Goal: Find contact information: Find contact information

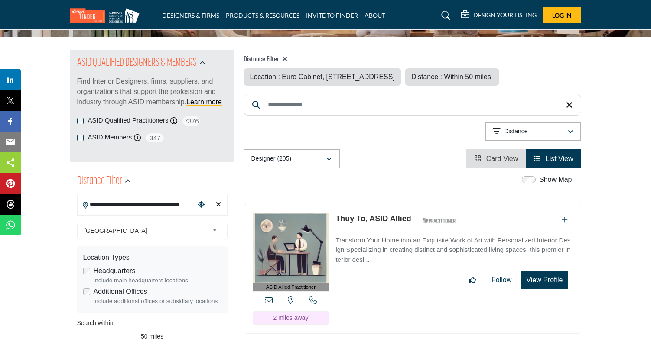
scroll to position [162, 0]
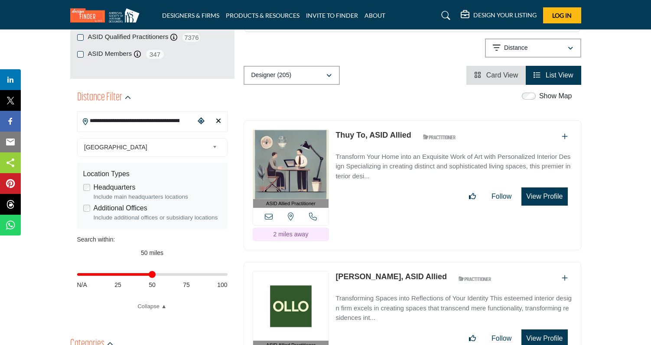
click at [271, 218] on icon at bounding box center [269, 217] width 8 height 8
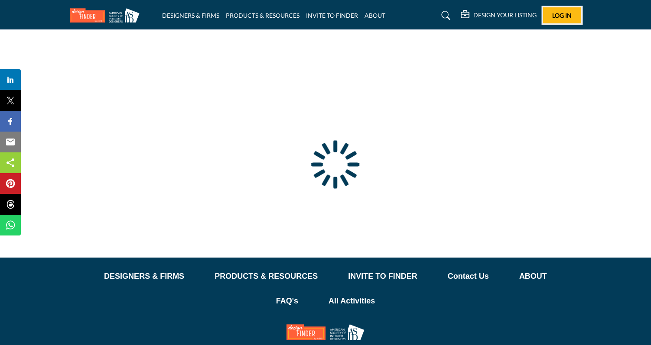
click at [558, 15] on span "Log In" at bounding box center [562, 15] width 20 height 7
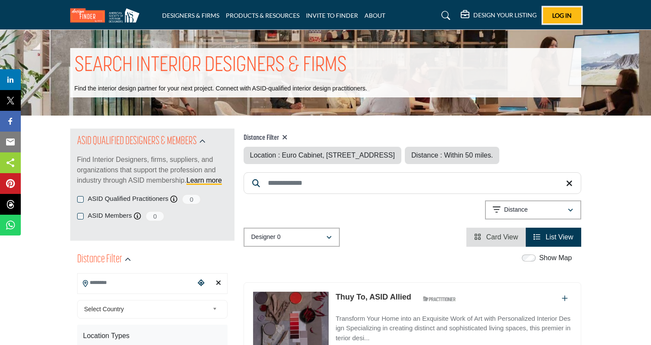
type input "**********"
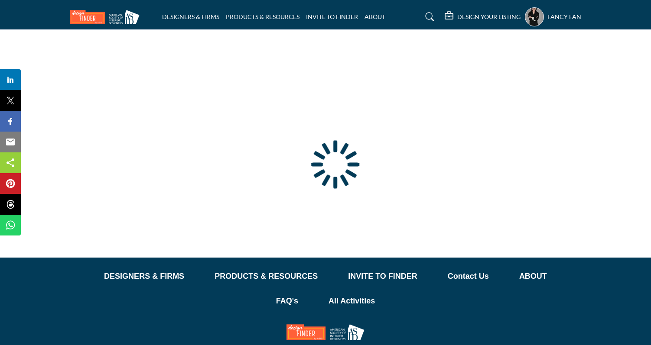
type input "**********"
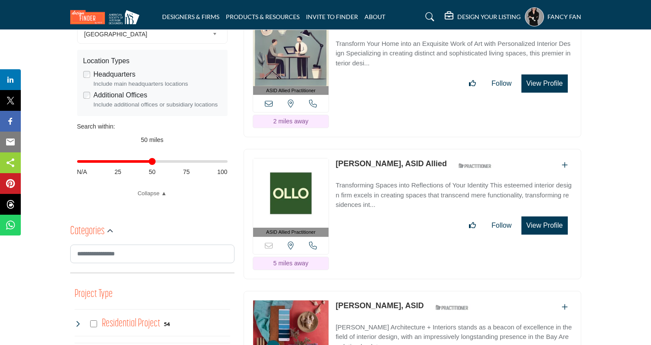
scroll to position [274, 0]
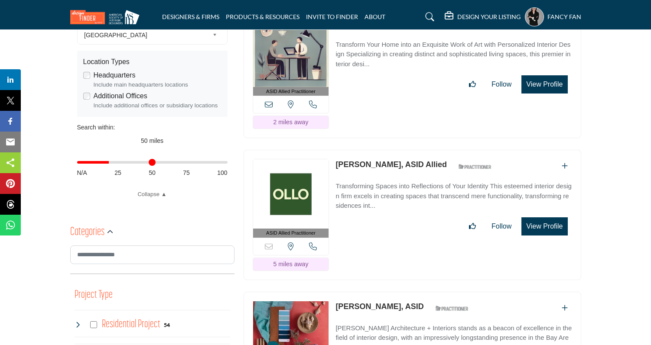
drag, startPoint x: 154, startPoint y: 164, endPoint x: 110, endPoint y: 165, distance: 44.2
click at [110, 163] on input "Distance in miles" at bounding box center [152, 163] width 150 height 2
drag, startPoint x: 110, startPoint y: 165, endPoint x: 141, endPoint y: 229, distance: 71.7
click at [106, 163] on input "Distance in miles" at bounding box center [152, 163] width 150 height 2
click at [100, 163] on input "Distance in miles" at bounding box center [152, 163] width 150 height 2
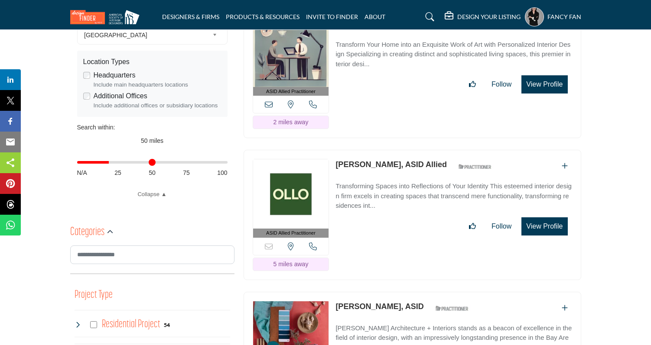
click at [77, 163] on input "Distance in miles" at bounding box center [152, 163] width 150 height 2
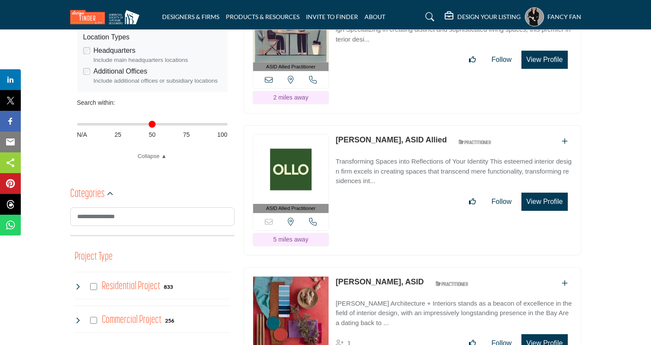
scroll to position [299, 0]
click at [107, 126] on input "Distance in miles" at bounding box center [152, 125] width 150 height 2
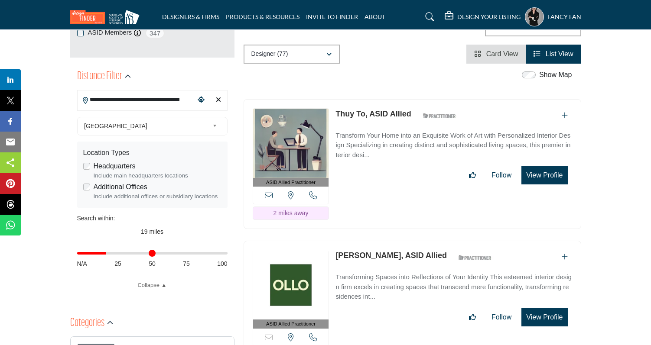
scroll to position [230, 0]
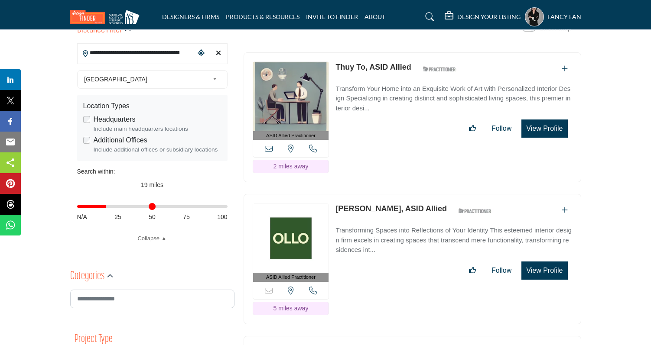
click at [108, 208] on input "Distance in miles" at bounding box center [152, 207] width 150 height 2
click at [110, 207] on input "Distance in miles" at bounding box center [152, 207] width 150 height 2
click at [112, 207] on input "Distance in miles" at bounding box center [152, 207] width 150 height 2
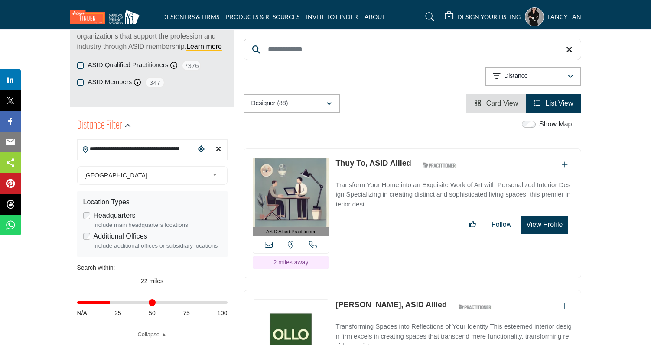
scroll to position [249, 0]
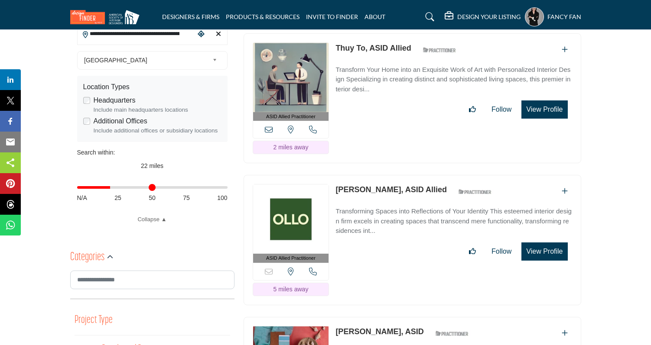
click at [109, 189] on input "Distance in miles" at bounding box center [152, 188] width 150 height 2
click at [107, 188] on input "Distance in miles" at bounding box center [152, 188] width 150 height 2
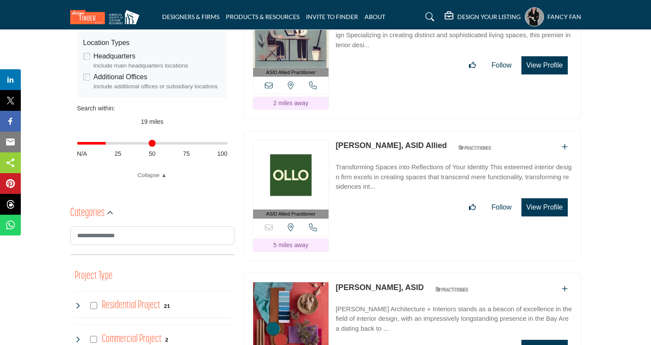
scroll to position [280, 0]
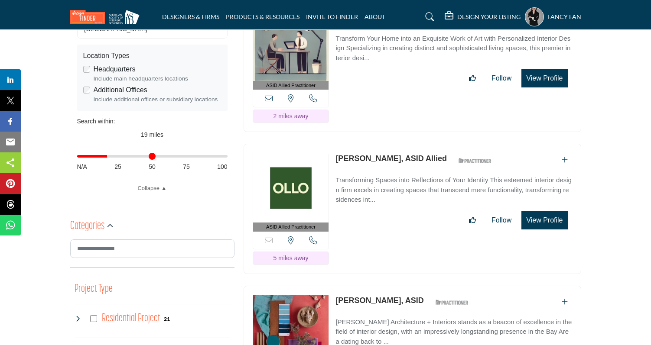
type input "**"
click at [109, 157] on input "Distance in miles" at bounding box center [152, 157] width 150 height 2
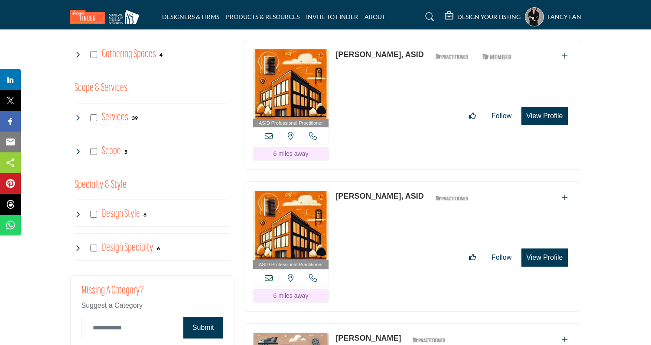
scroll to position [816, 0]
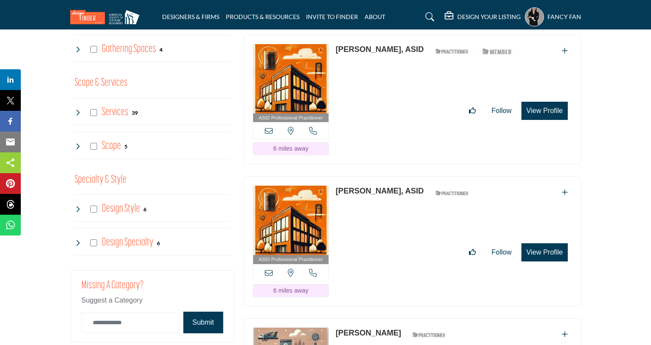
drag, startPoint x: 335, startPoint y: 189, endPoint x: 363, endPoint y: 189, distance: 28.2
click at [363, 189] on div "ASID Professional Practitioner ASID Professional Practitioners have successfull…" at bounding box center [413, 241] width 338 height 130
copy link "[PERSON_NAME]"
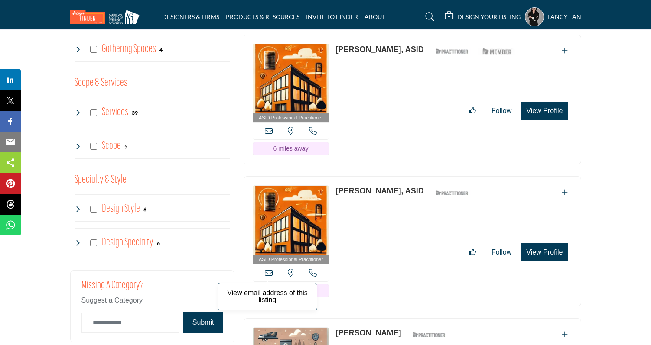
click at [270, 272] on icon at bounding box center [269, 273] width 8 height 8
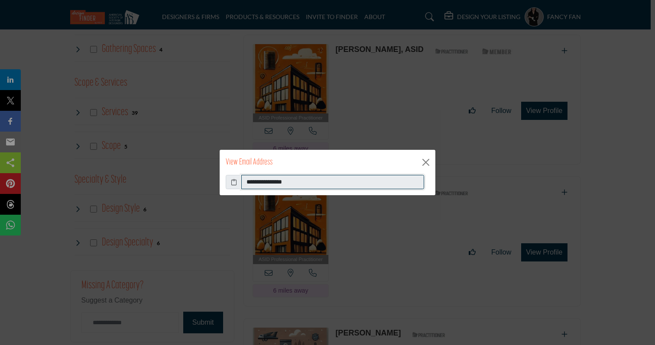
click at [299, 183] on input "**********" at bounding box center [332, 182] width 183 height 15
click at [234, 183] on icon at bounding box center [234, 182] width 6 height 9
click at [129, 110] on div "**********" at bounding box center [327, 172] width 655 height 345
click at [428, 156] on button "Close" at bounding box center [426, 162] width 13 height 13
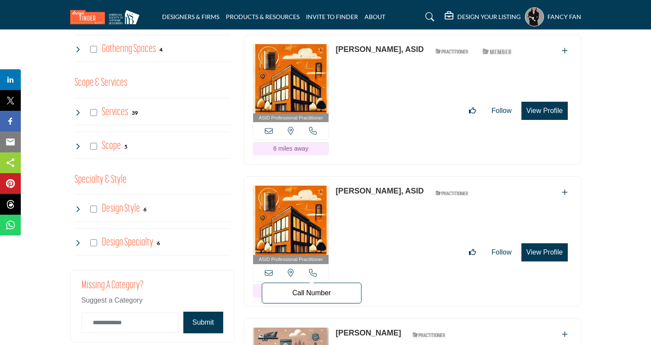
click at [312, 273] on icon at bounding box center [313, 273] width 8 height 8
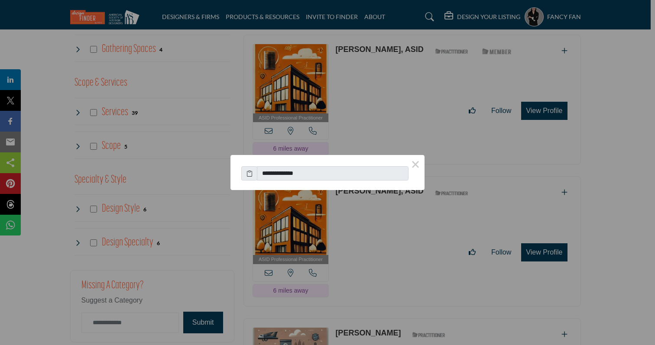
click at [251, 175] on icon at bounding box center [250, 173] width 6 height 9
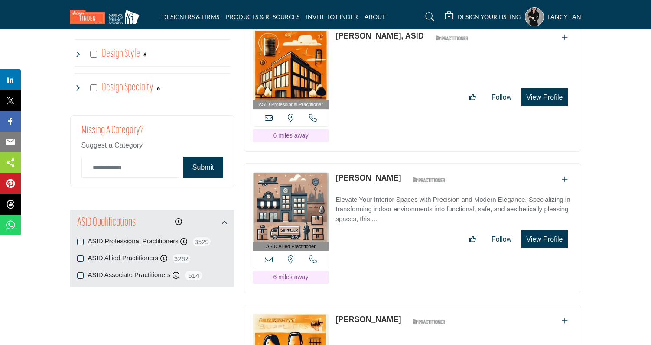
scroll to position [973, 0]
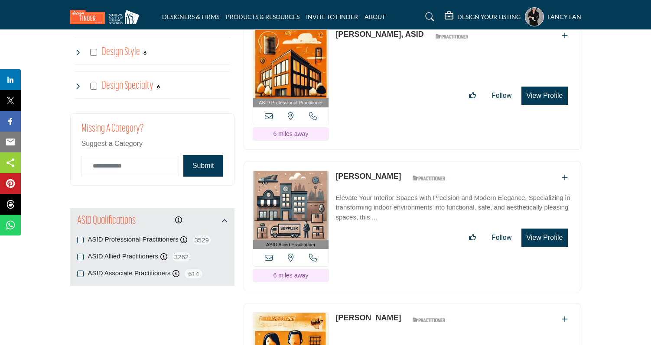
drag, startPoint x: 384, startPoint y: 175, endPoint x: 336, endPoint y: 178, distance: 47.8
click at [336, 178] on div "[PERSON_NAME] ASID Qualified Practitioner who validates work and experience to …" at bounding box center [392, 178] width 115 height 15
copy div "[PERSON_NAME]"
click at [267, 259] on icon at bounding box center [269, 258] width 8 height 8
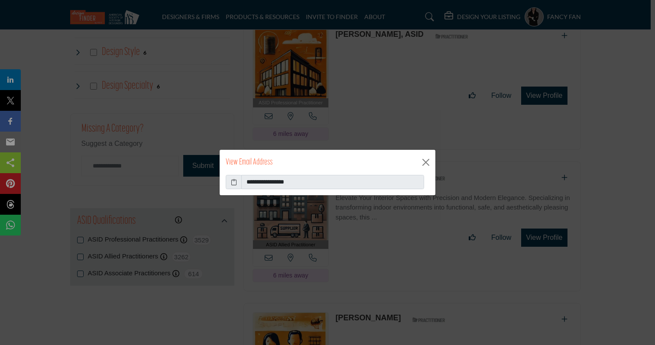
click at [230, 183] on span at bounding box center [234, 182] width 16 height 15
click at [234, 183] on icon at bounding box center [234, 182] width 6 height 9
click at [423, 154] on div "View Email Address" at bounding box center [328, 162] width 216 height 25
click at [423, 159] on button "Close" at bounding box center [426, 162] width 13 height 13
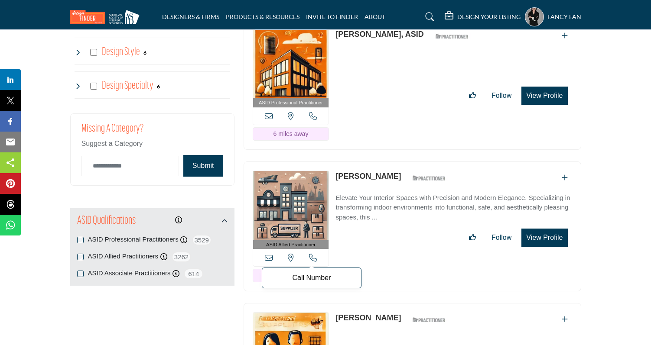
click at [312, 254] on icon at bounding box center [313, 258] width 8 height 8
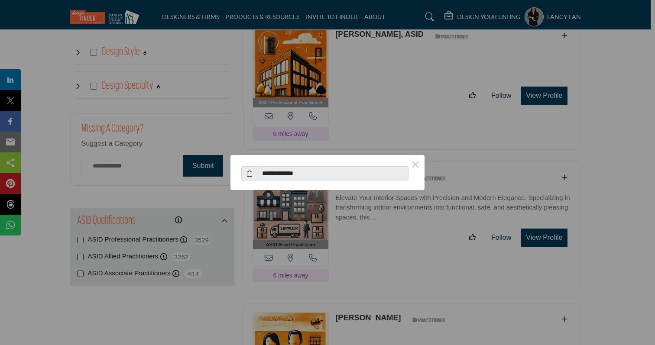
click at [249, 175] on icon at bounding box center [250, 173] width 6 height 9
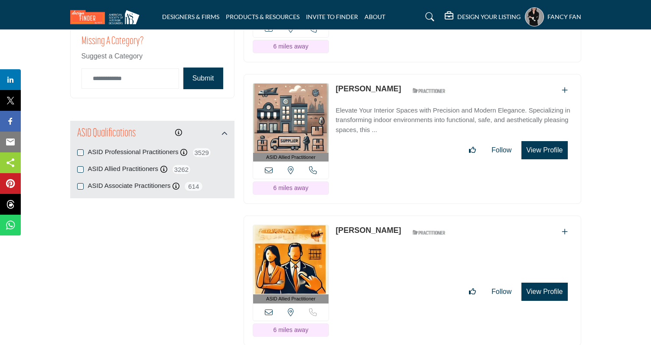
scroll to position [1077, 0]
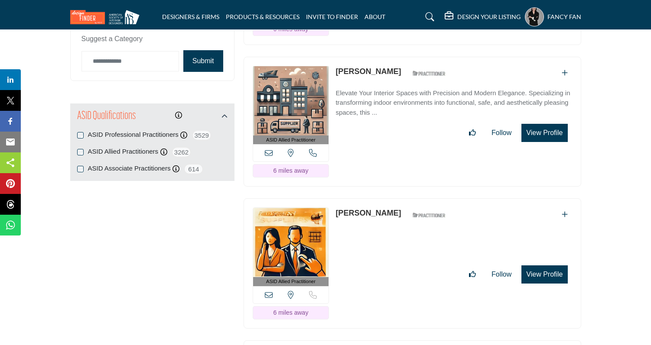
drag, startPoint x: 333, startPoint y: 211, endPoint x: 393, endPoint y: 212, distance: 59.8
click at [394, 212] on div "ASID Allied Practitioner ASID Allied Practitioners have successfully completed …" at bounding box center [413, 263] width 338 height 130
copy div "[PERSON_NAME]"
click at [270, 291] on icon at bounding box center [269, 295] width 8 height 8
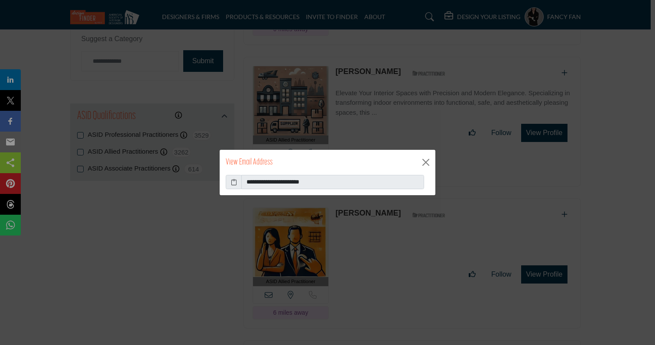
click at [233, 182] on icon at bounding box center [234, 182] width 6 height 9
click at [426, 157] on button "Close" at bounding box center [426, 162] width 13 height 13
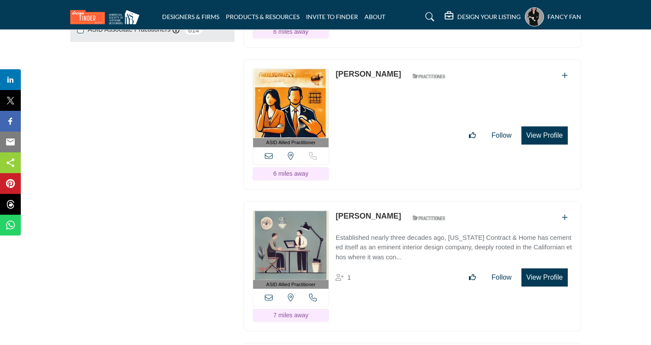
scroll to position [1251, 0]
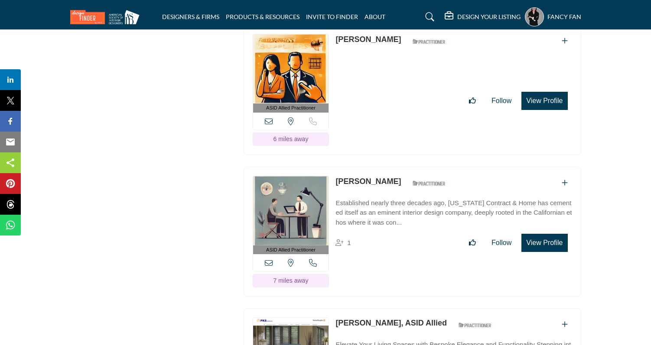
drag, startPoint x: 333, startPoint y: 180, endPoint x: 377, endPoint y: 181, distance: 44.2
click at [378, 181] on div "ASID Allied Practitioner ASID Allied Practitioners have successfully completed …" at bounding box center [413, 232] width 338 height 130
copy div "[PERSON_NAME]"
click at [269, 259] on icon at bounding box center [269, 263] width 8 height 8
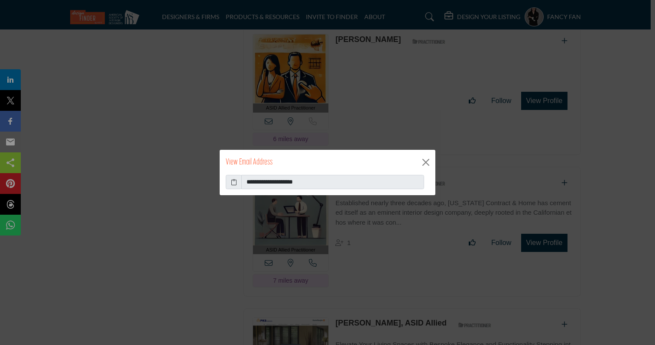
click at [232, 182] on icon at bounding box center [234, 182] width 6 height 9
click at [429, 168] on button "Close" at bounding box center [426, 162] width 13 height 13
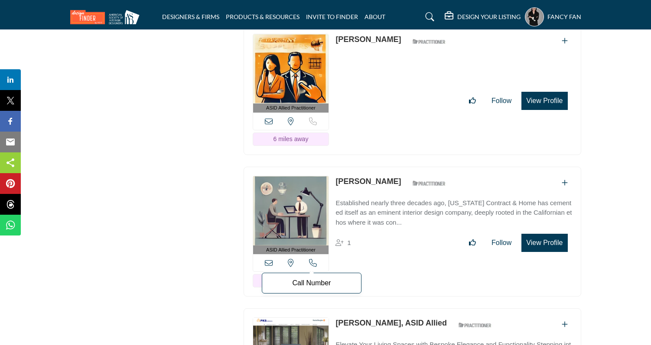
click at [311, 261] on icon at bounding box center [313, 263] width 8 height 8
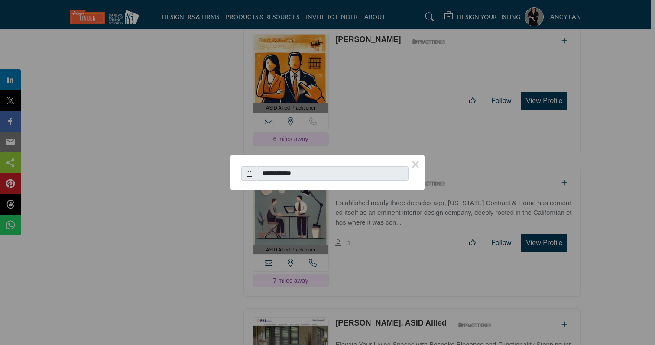
click at [248, 176] on icon at bounding box center [250, 173] width 6 height 9
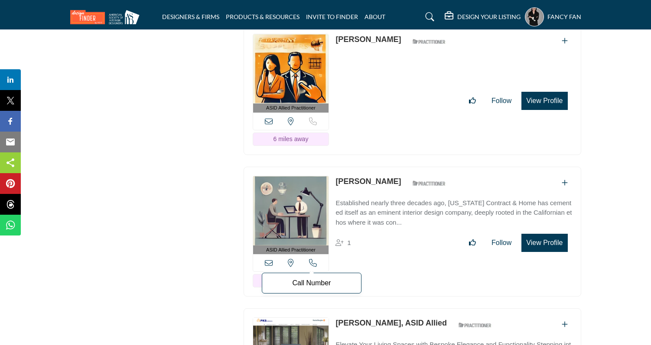
click at [316, 261] on icon at bounding box center [313, 263] width 8 height 8
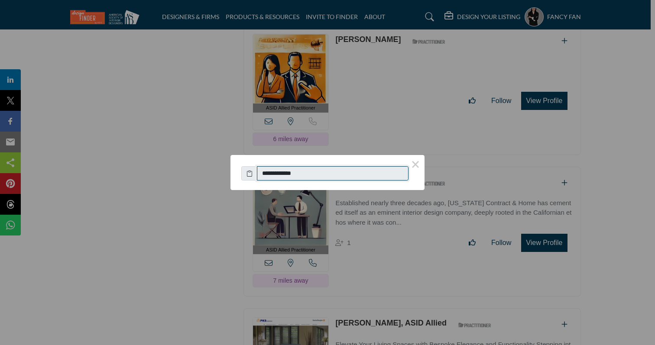
drag, startPoint x: 271, startPoint y: 175, endPoint x: 264, endPoint y: 174, distance: 7.4
click at [264, 174] on input "**********" at bounding box center [333, 173] width 152 height 15
click at [250, 174] on icon at bounding box center [250, 173] width 6 height 9
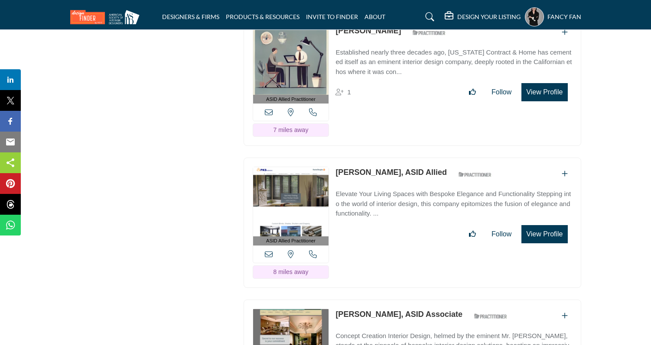
scroll to position [1403, 0]
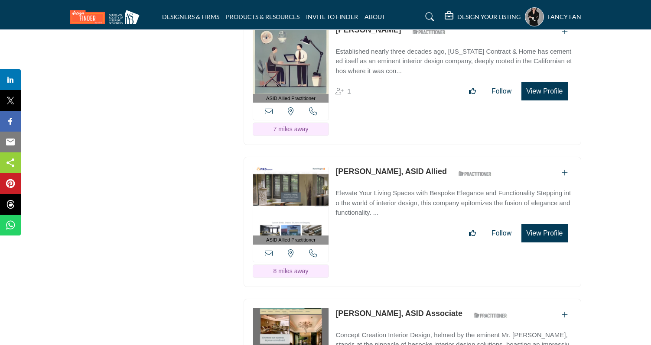
drag, startPoint x: 391, startPoint y: 167, endPoint x: 334, endPoint y: 168, distance: 57.2
drag, startPoint x: 334, startPoint y: 168, endPoint x: 392, endPoint y: 167, distance: 57.6
click at [392, 167] on div "ASID Allied Practitioner ASID Allied Practitioners have successfully completed …" at bounding box center [413, 222] width 338 height 130
copy link "[PERSON_NAME]"
click at [265, 250] on icon at bounding box center [269, 254] width 8 height 8
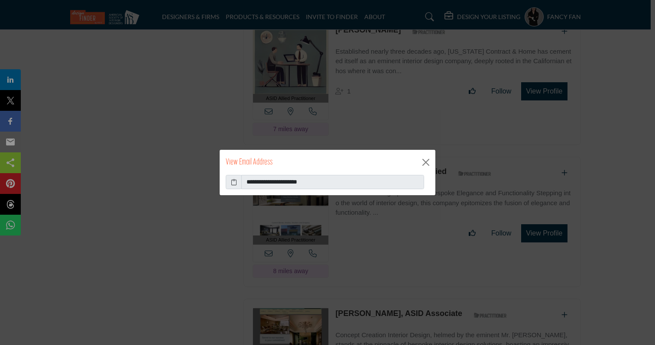
click at [235, 183] on icon at bounding box center [234, 182] width 6 height 9
click at [422, 156] on button "Close" at bounding box center [426, 162] width 13 height 13
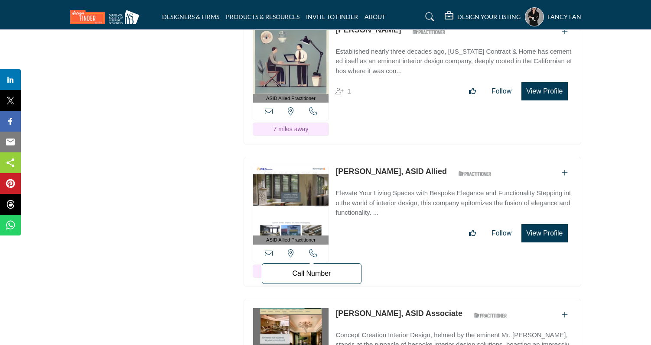
click at [310, 250] on icon at bounding box center [313, 254] width 8 height 8
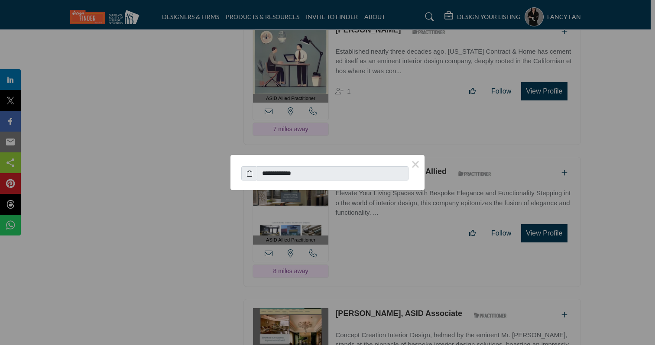
click at [249, 174] on icon at bounding box center [250, 173] width 6 height 9
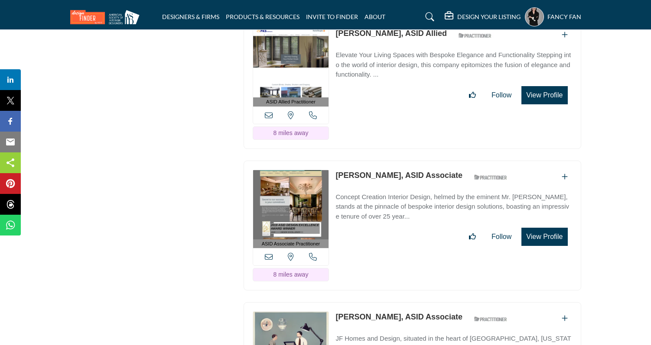
scroll to position [1548, 0]
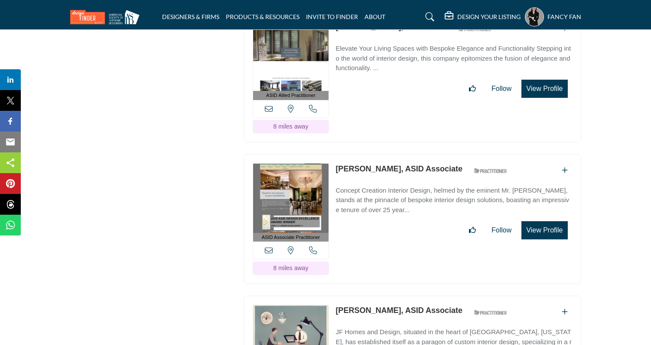
drag, startPoint x: 334, startPoint y: 164, endPoint x: 376, endPoint y: 163, distance: 42.5
click at [376, 163] on div "ASID Associate Practitioner ASID Associate Practitioners have a degree in any m…" at bounding box center [413, 219] width 338 height 130
copy link "[PERSON_NAME]"
click at [272, 247] on icon at bounding box center [269, 251] width 8 height 8
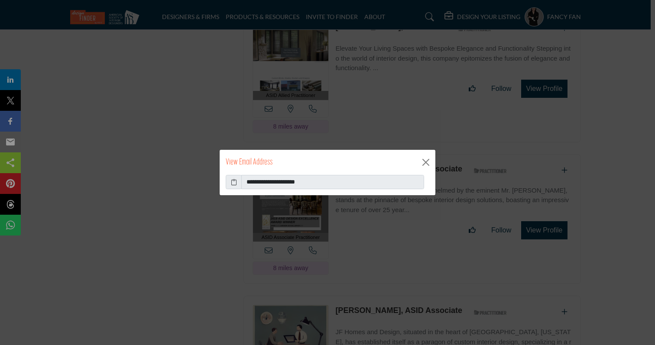
click at [236, 182] on icon at bounding box center [234, 182] width 6 height 9
click at [428, 160] on button "Close" at bounding box center [426, 162] width 13 height 13
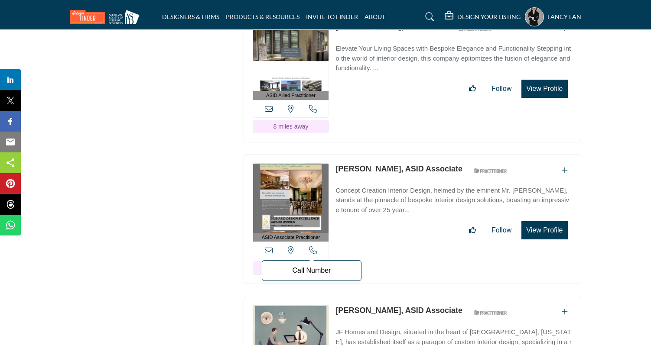
click at [314, 250] on icon at bounding box center [313, 251] width 8 height 8
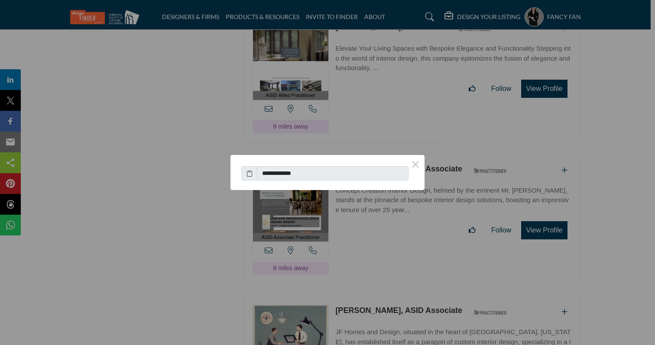
click at [251, 172] on icon at bounding box center [250, 173] width 6 height 9
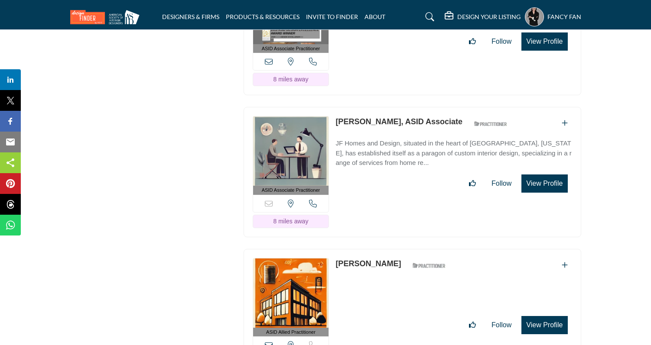
scroll to position [1734, 0]
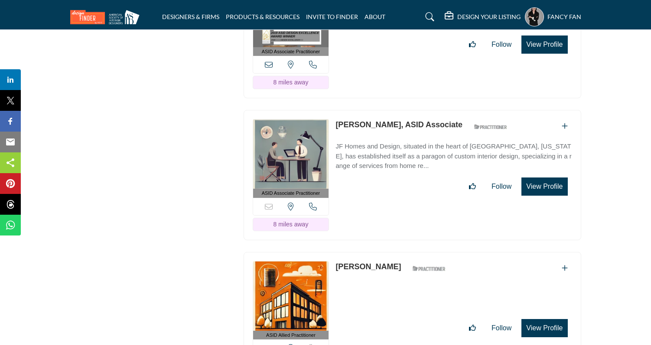
drag, startPoint x: 331, startPoint y: 119, endPoint x: 385, endPoint y: 117, distance: 54.2
click at [386, 117] on div "ASID Associate Practitioner ASID Associate Practitioners have a degree in any m…" at bounding box center [413, 175] width 338 height 130
drag, startPoint x: 334, startPoint y: 117, endPoint x: 386, endPoint y: 117, distance: 52.0
click at [386, 117] on div "ASID Associate Practitioner ASID Associate Practitioners have a degree in any m…" at bounding box center [413, 175] width 338 height 130
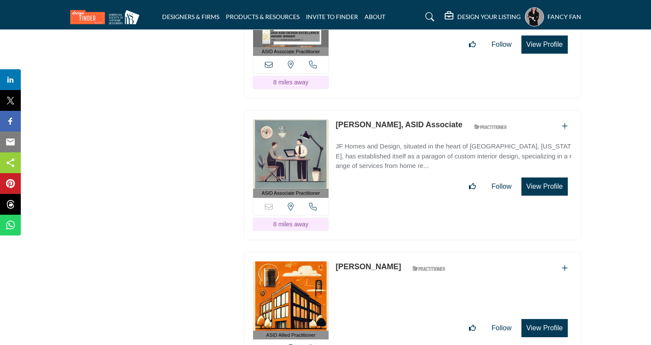
copy link "[PERSON_NAME]"
click at [311, 203] on icon at bounding box center [313, 207] width 8 height 8
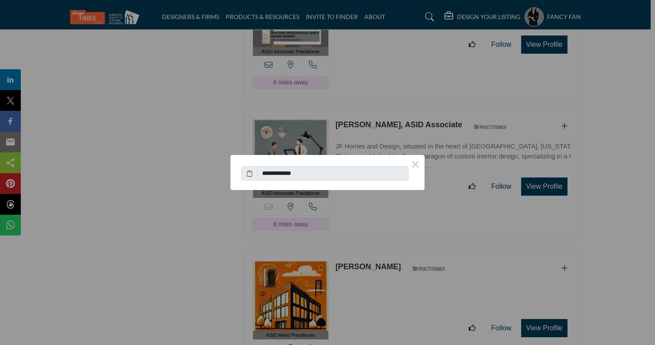
click at [251, 175] on icon at bounding box center [250, 173] width 6 height 9
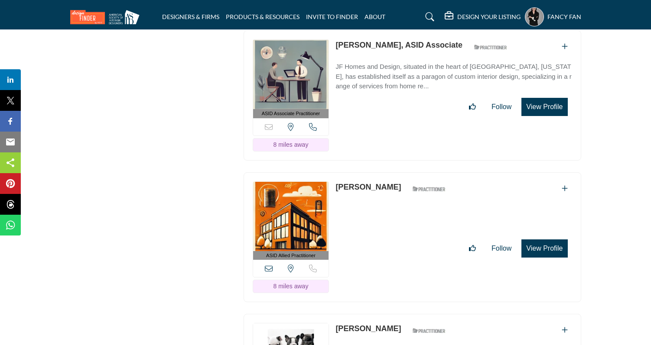
scroll to position [1819, 0]
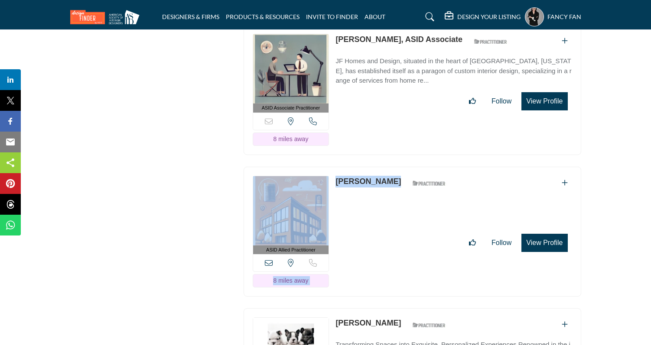
drag, startPoint x: 379, startPoint y: 176, endPoint x: 331, endPoint y: 176, distance: 48.5
click at [331, 176] on div "ASID Allied Practitioner ASID Allied Practitioners have successfully completed …" at bounding box center [413, 232] width 338 height 130
copy div "View email address of this listing View the location of this listing Sorry, but…"
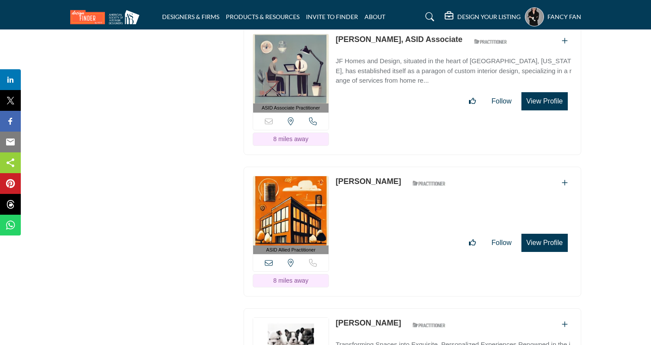
drag, startPoint x: 335, startPoint y: 177, endPoint x: 377, endPoint y: 175, distance: 42.5
click at [377, 175] on div "ASID Allied Practitioner ASID Allied Practitioners have successfully completed …" at bounding box center [413, 232] width 338 height 130
copy link "[PERSON_NAME]"
click at [266, 259] on icon at bounding box center [269, 263] width 8 height 8
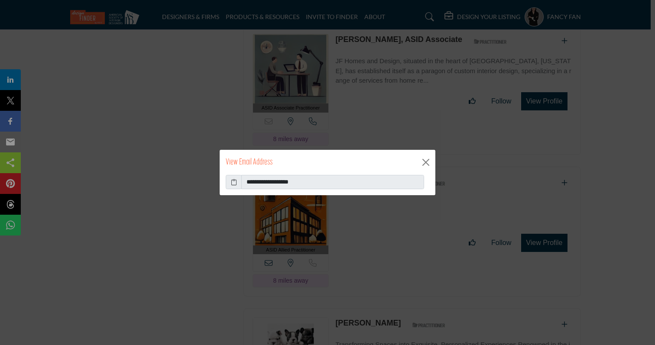
click at [234, 183] on icon at bounding box center [234, 182] width 6 height 9
click at [427, 162] on button "Close" at bounding box center [426, 162] width 13 height 13
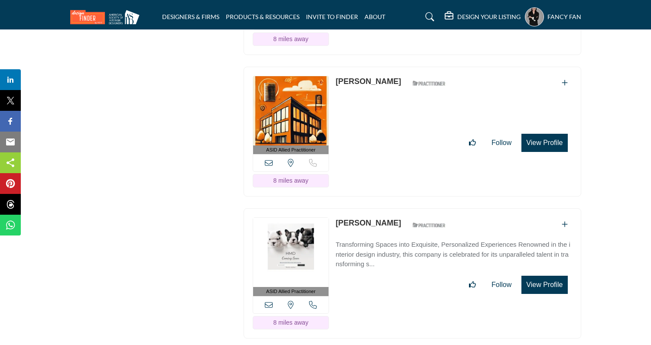
scroll to position [1925, 0]
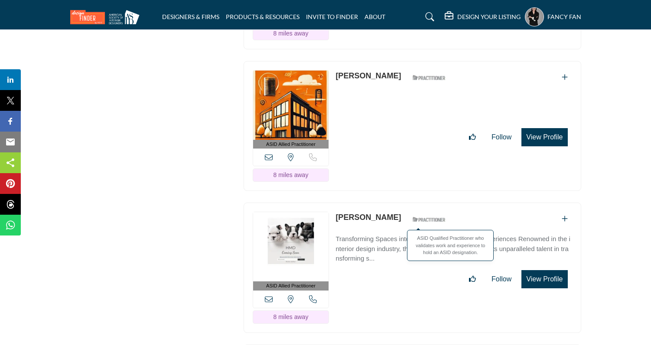
drag, startPoint x: 334, startPoint y: 211, endPoint x: 398, endPoint y: 212, distance: 63.7
click at [398, 212] on div "ASID Allied Practitioner ASID Allied Practitioners have successfully completed …" at bounding box center [413, 268] width 338 height 130
copy div "[PERSON_NAME]"
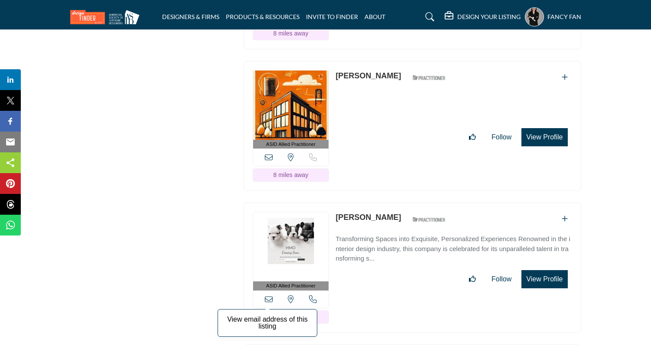
click at [267, 296] on icon at bounding box center [269, 300] width 8 height 8
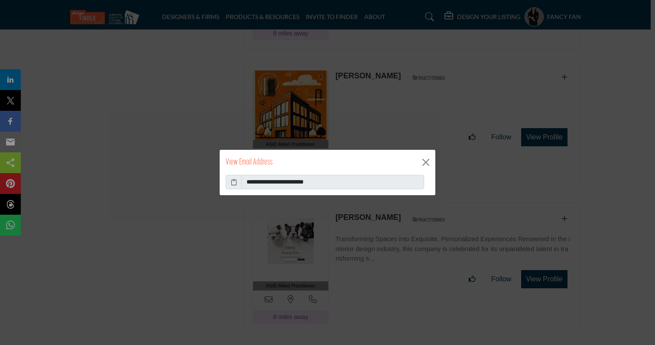
click at [237, 182] on span at bounding box center [234, 182] width 16 height 15
click at [232, 182] on icon at bounding box center [234, 182] width 6 height 9
click at [425, 160] on button "Close" at bounding box center [426, 162] width 13 height 13
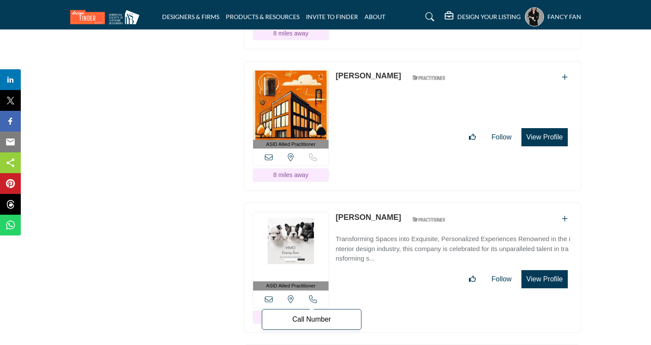
click at [309, 296] on icon at bounding box center [313, 300] width 8 height 8
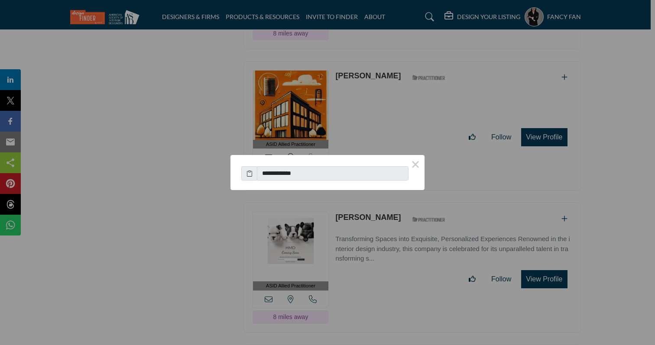
click at [248, 172] on icon at bounding box center [250, 173] width 6 height 9
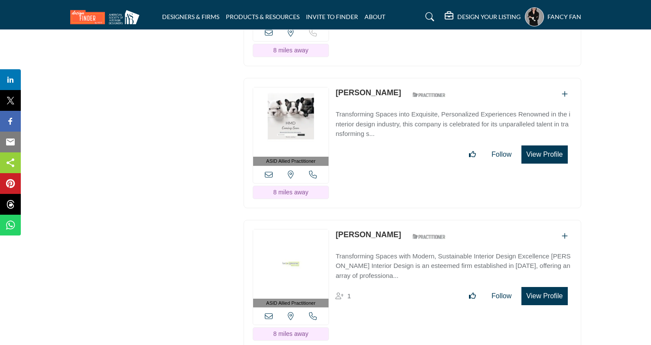
scroll to position [2066, 0]
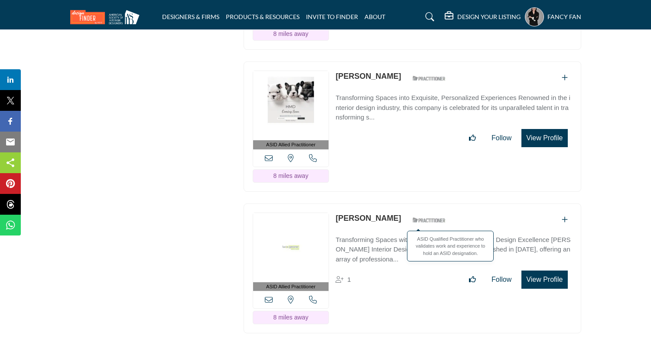
drag, startPoint x: 332, startPoint y: 213, endPoint x: 400, endPoint y: 212, distance: 67.6
click at [400, 212] on div "ASID Allied Practitioner ASID Allied Practitioners have successfully completed …" at bounding box center [413, 269] width 338 height 130
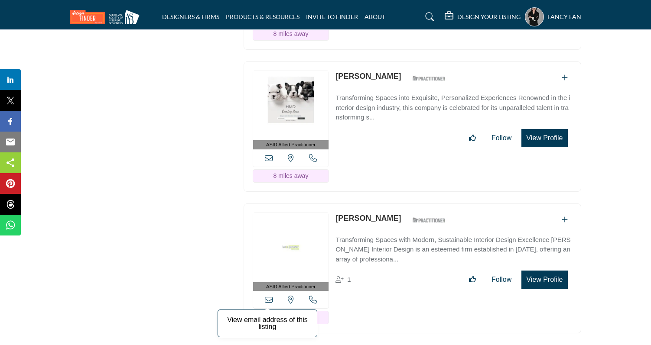
click at [270, 296] on icon at bounding box center [269, 300] width 8 height 8
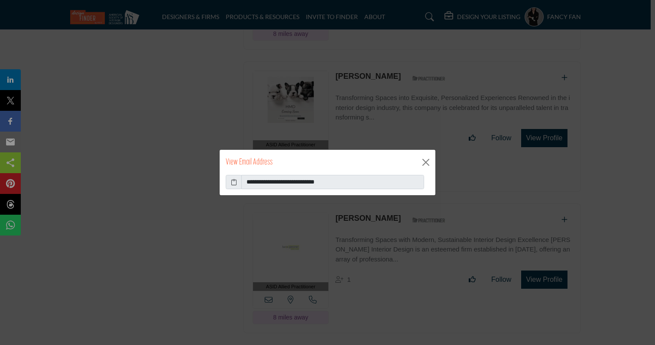
click at [233, 184] on icon at bounding box center [234, 182] width 6 height 9
click at [426, 159] on button "Close" at bounding box center [426, 162] width 13 height 13
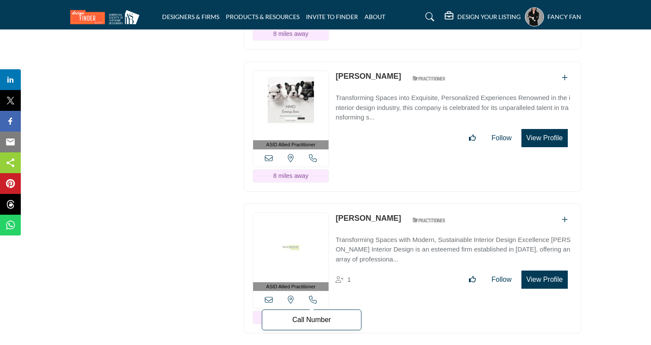
click at [314, 296] on icon at bounding box center [313, 300] width 8 height 8
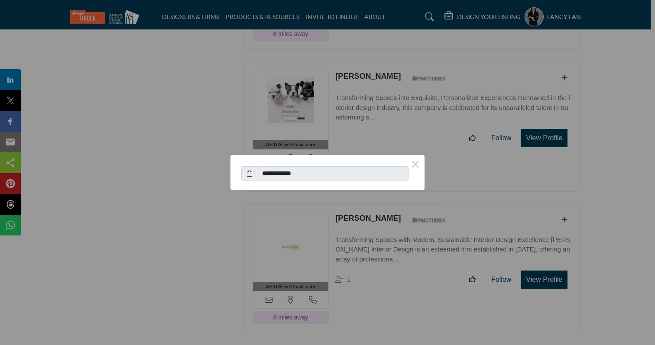
click at [250, 174] on icon at bounding box center [250, 173] width 6 height 9
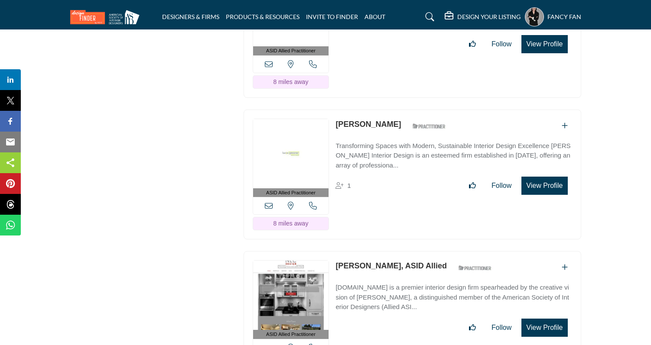
scroll to position [2163, 0]
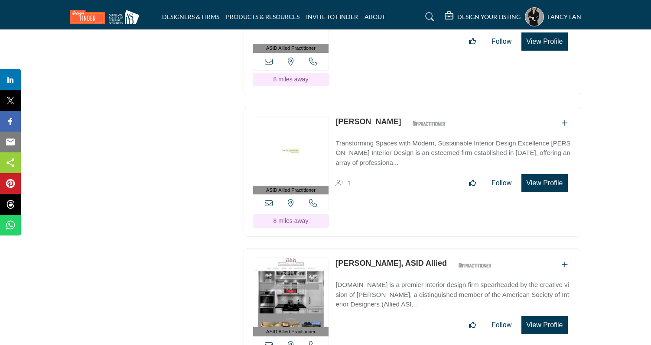
drag, startPoint x: 333, startPoint y: 256, endPoint x: 389, endPoint y: 256, distance: 55.9
click at [389, 256] on div "ASID Allied Practitioner ASID Allied Practitioners have successfully completed …" at bounding box center [413, 314] width 338 height 130
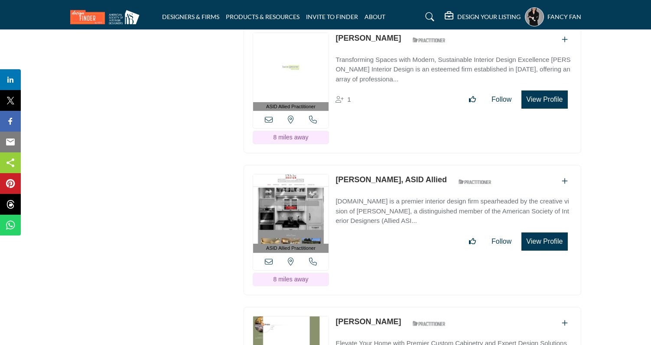
scroll to position [2247, 0]
click at [266, 257] on icon at bounding box center [269, 261] width 8 height 8
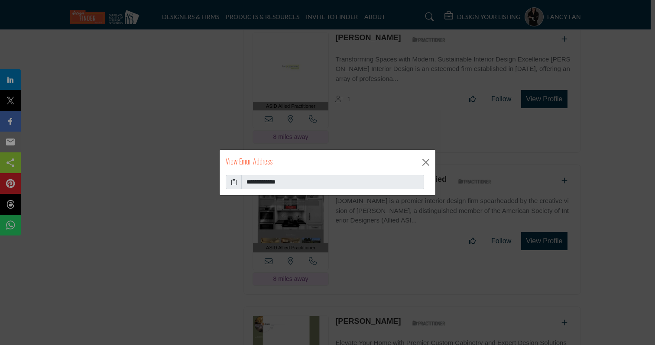
click at [233, 182] on icon at bounding box center [234, 182] width 6 height 9
click at [429, 161] on button "Close" at bounding box center [426, 162] width 13 height 13
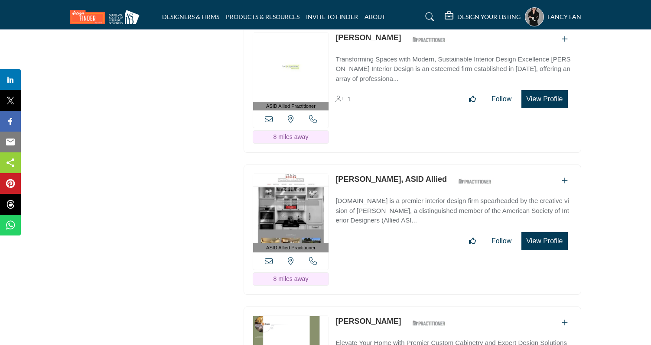
click at [319, 253] on div "View email address of this listing View the location of this listing Call Number" at bounding box center [291, 261] width 76 height 17
click at [315, 257] on icon at bounding box center [313, 261] width 8 height 8
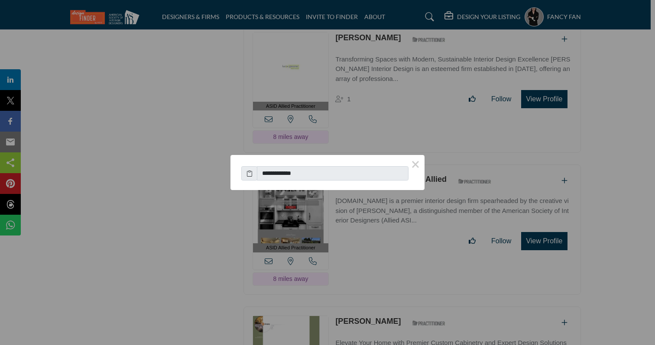
click at [247, 172] on icon at bounding box center [250, 173] width 6 height 9
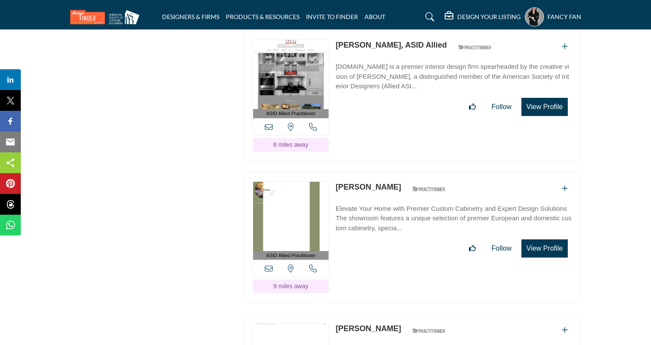
scroll to position [2392, 0]
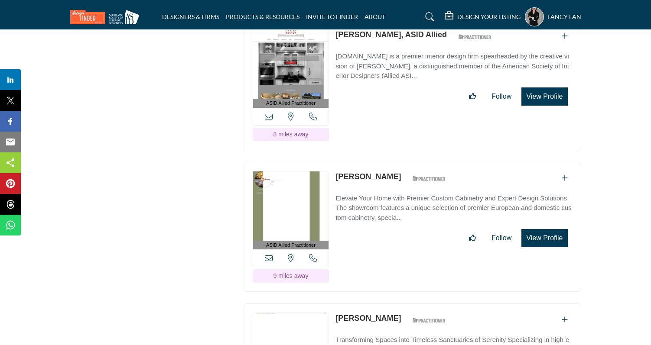
drag, startPoint x: 334, startPoint y: 169, endPoint x: 396, endPoint y: 168, distance: 61.6
click at [396, 168] on div "ASID Allied Practitioner ASID Allied Practitioners have successfully completed …" at bounding box center [413, 227] width 338 height 130
click at [267, 254] on icon at bounding box center [269, 258] width 8 height 8
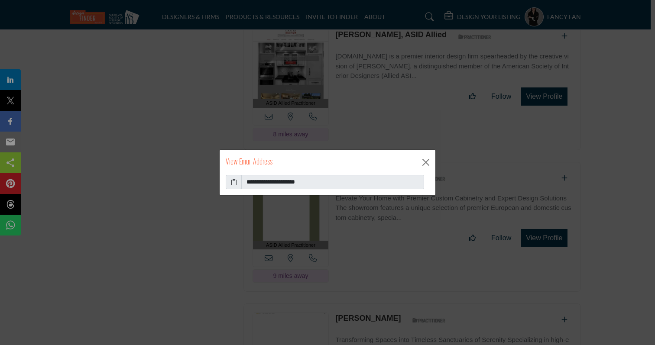
click at [234, 184] on icon at bounding box center [234, 182] width 6 height 9
click at [422, 163] on button "Close" at bounding box center [426, 162] width 13 height 13
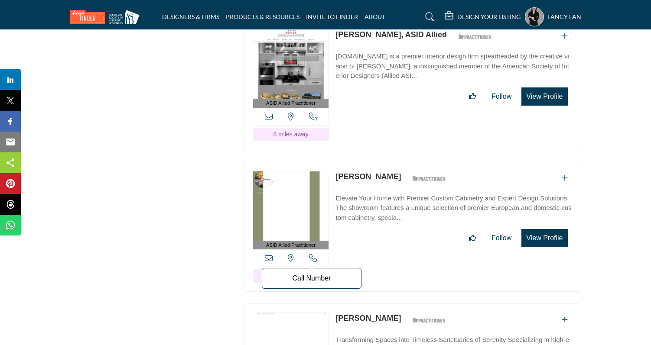
click at [315, 254] on icon at bounding box center [313, 258] width 8 height 8
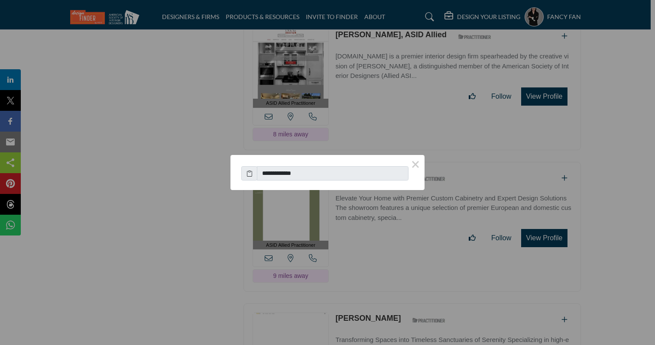
click at [249, 174] on icon at bounding box center [250, 173] width 6 height 9
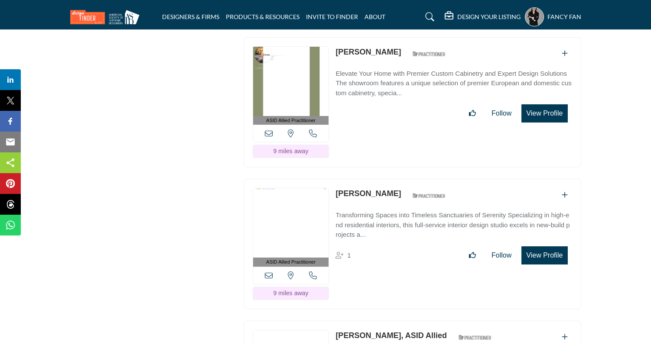
scroll to position [2552, 0]
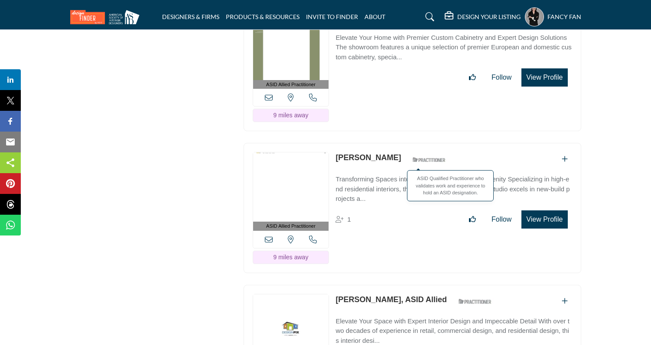
drag, startPoint x: 334, startPoint y: 152, endPoint x: 405, endPoint y: 151, distance: 71.1
click at [405, 151] on div "ASID Allied Practitioner ASID Allied Practitioners have successfully completed …" at bounding box center [413, 208] width 338 height 130
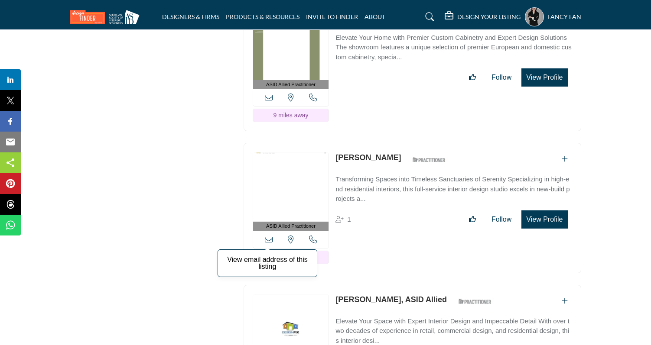
click at [268, 236] on icon at bounding box center [269, 240] width 8 height 8
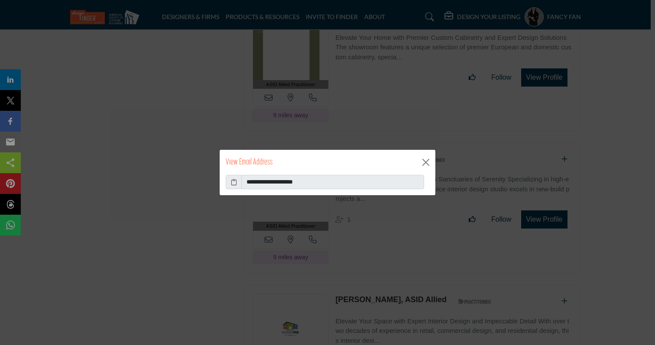
click at [235, 182] on icon at bounding box center [234, 182] width 6 height 9
click at [420, 163] on button "Close" at bounding box center [426, 162] width 13 height 13
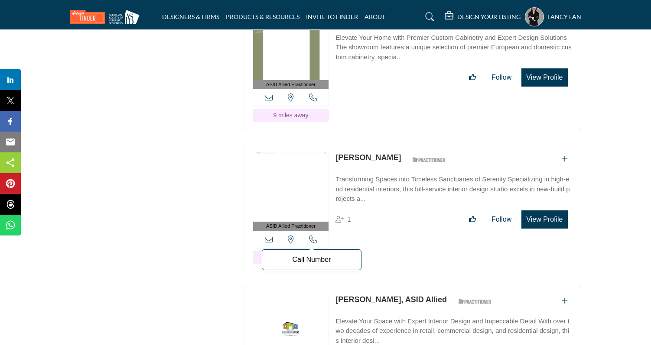
click at [312, 236] on icon at bounding box center [313, 240] width 8 height 8
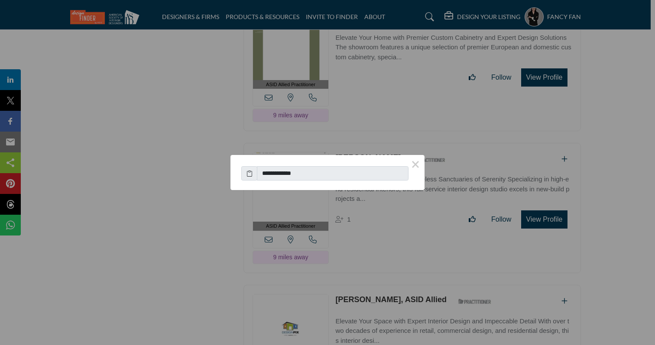
click at [249, 172] on icon at bounding box center [250, 173] width 6 height 9
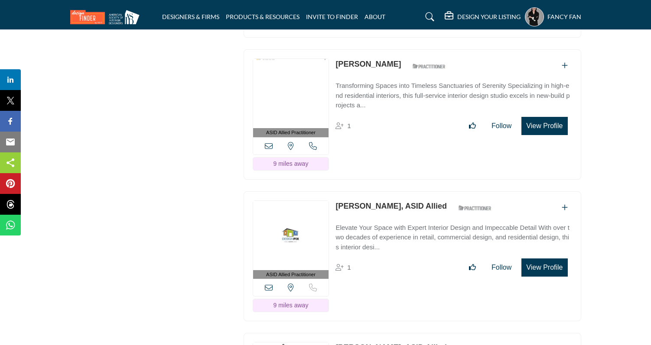
scroll to position [2647, 0]
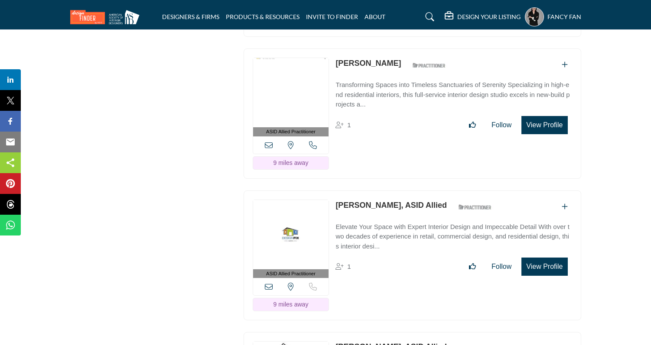
drag, startPoint x: 387, startPoint y: 196, endPoint x: 332, endPoint y: 198, distance: 55.5
drag, startPoint x: 332, startPoint y: 198, endPoint x: 378, endPoint y: 195, distance: 46.9
click at [378, 195] on div "ASID Allied Practitioner ASID Allied Practitioners have successfully completed …" at bounding box center [413, 256] width 338 height 130
drag, startPoint x: 334, startPoint y: 198, endPoint x: 387, endPoint y: 195, distance: 53.4
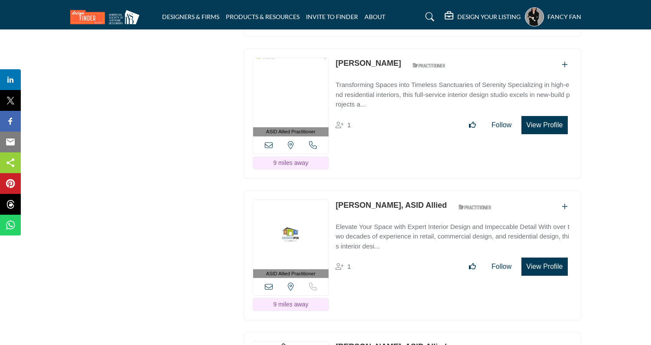
click at [387, 195] on div "ASID Allied Practitioner ASID Allied Practitioners have successfully completed …" at bounding box center [413, 256] width 338 height 130
click at [271, 283] on icon at bounding box center [269, 287] width 8 height 8
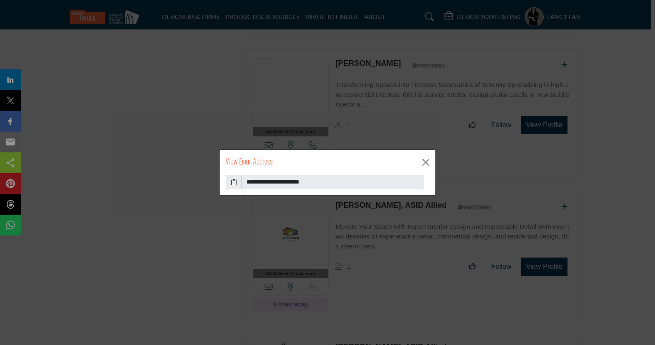
click at [237, 183] on span at bounding box center [234, 182] width 16 height 15
click at [233, 183] on icon at bounding box center [234, 182] width 6 height 9
click at [425, 162] on button "Close" at bounding box center [426, 162] width 13 height 13
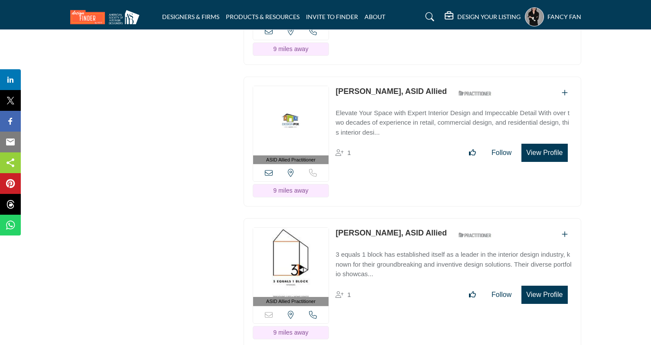
scroll to position [2777, 0]
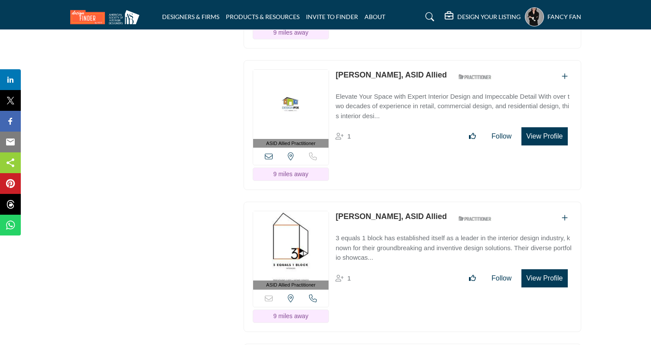
drag, startPoint x: 333, startPoint y: 208, endPoint x: 371, endPoint y: 205, distance: 37.8
click at [371, 205] on div "ASID Allied Practitioner ASID Allied Practitioners have successfully completed …" at bounding box center [413, 267] width 338 height 130
click at [311, 295] on icon at bounding box center [313, 299] width 8 height 8
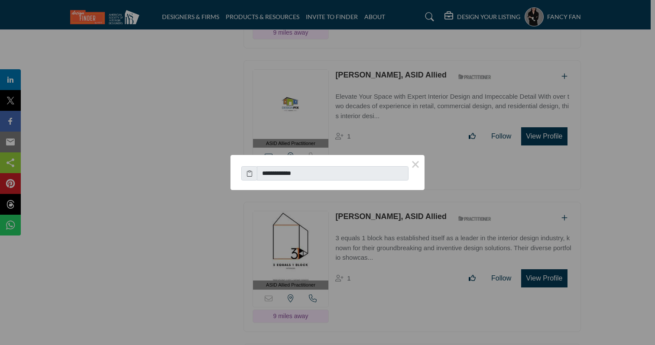
click at [247, 173] on icon at bounding box center [250, 173] width 6 height 9
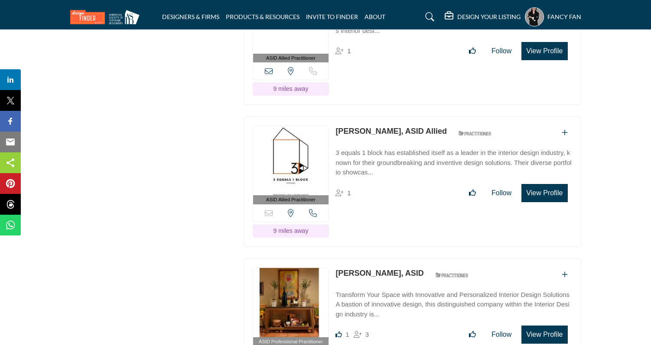
scroll to position [2895, 0]
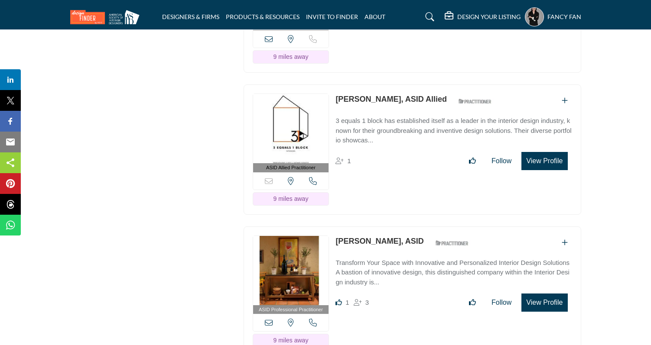
drag, startPoint x: 334, startPoint y: 231, endPoint x: 394, endPoint y: 229, distance: 60.3
click at [394, 229] on div "ASID Professional Practitioner ASID Professional Practitioners have successfull…" at bounding box center [413, 292] width 338 height 130
click at [264, 324] on span "ASID Professional Practitioners have successfully passed an ASID-approved quali…" at bounding box center [296, 339] width 87 height 31
click at [163, 321] on div "ASID QUALIFIED DESIGNERS & MEMBERS Find Interior Designers, firms, suppliers, a…" at bounding box center [151, 348] width 173 height 6229
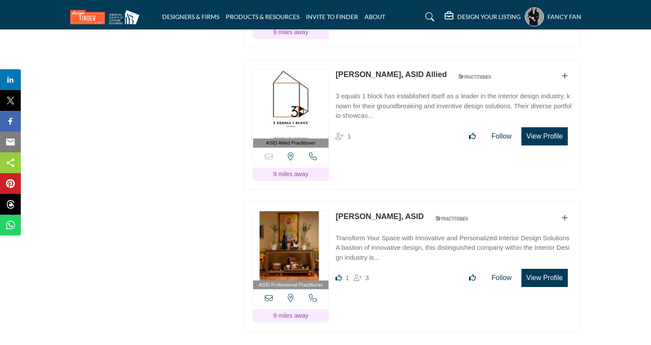
scroll to position [2927, 0]
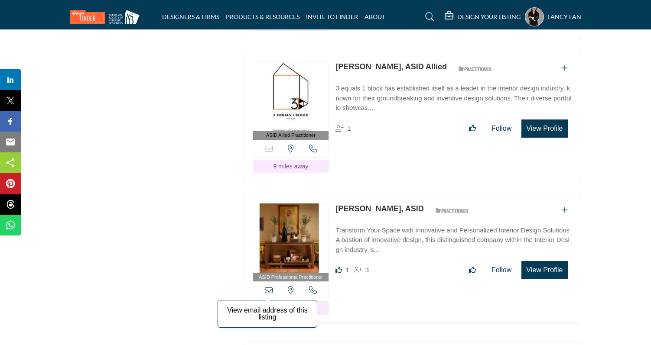
click at [267, 286] on icon at bounding box center [269, 290] width 8 height 8
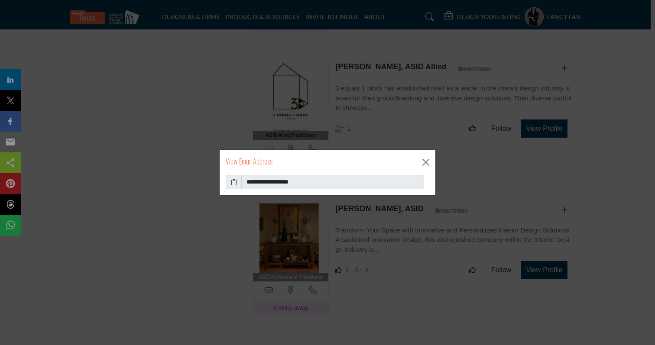
click at [236, 184] on icon at bounding box center [234, 182] width 6 height 9
click at [428, 157] on button "Close" at bounding box center [426, 162] width 13 height 13
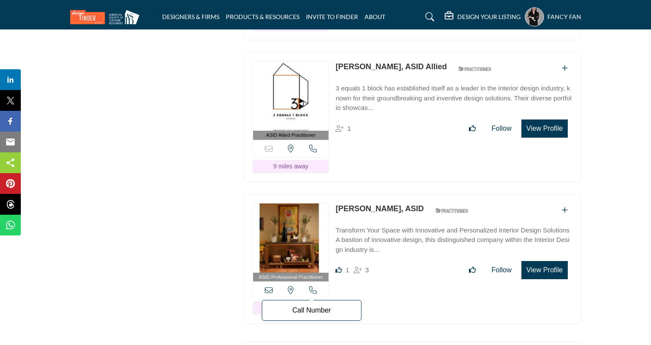
click at [310, 286] on icon at bounding box center [313, 290] width 8 height 8
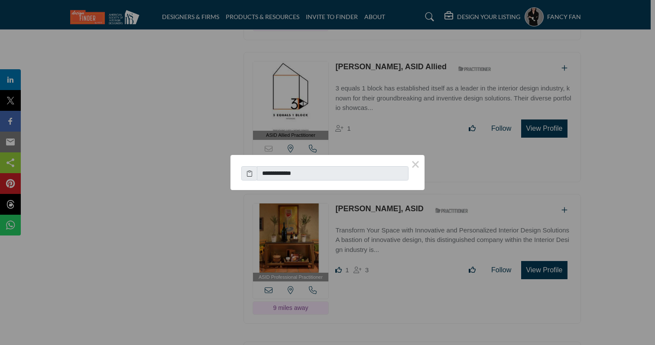
click at [249, 174] on icon at bounding box center [250, 173] width 6 height 9
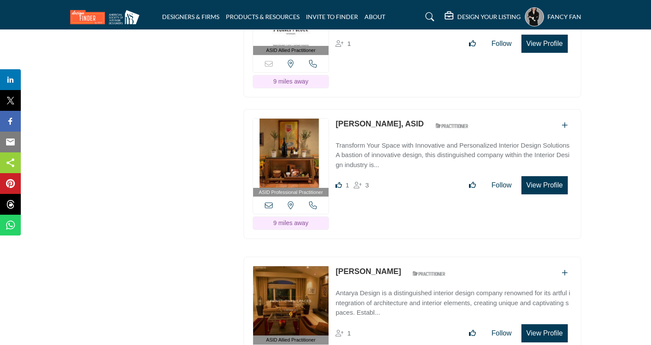
scroll to position [3018, 0]
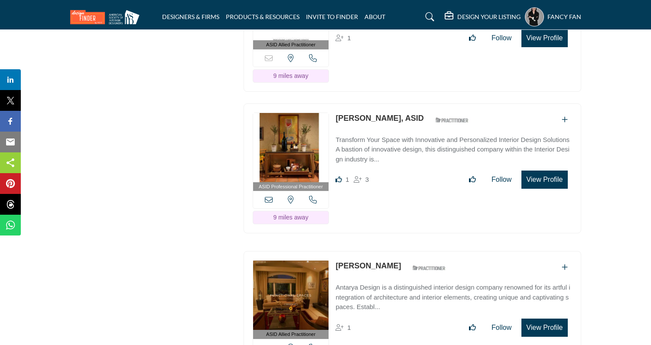
drag, startPoint x: 334, startPoint y: 257, endPoint x: 390, endPoint y: 257, distance: 55.9
click at [390, 257] on div "ASID Allied Practitioner ASID Allied Practitioners have successfully completed …" at bounding box center [413, 316] width 338 height 130
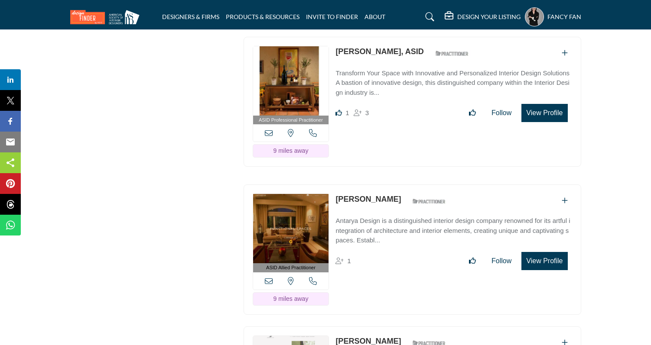
scroll to position [3087, 0]
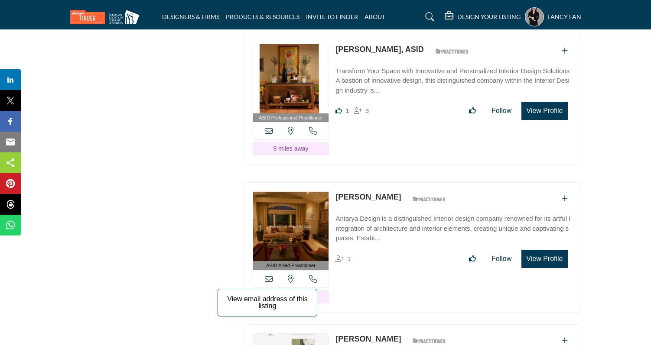
click at [266, 275] on icon at bounding box center [269, 279] width 8 height 8
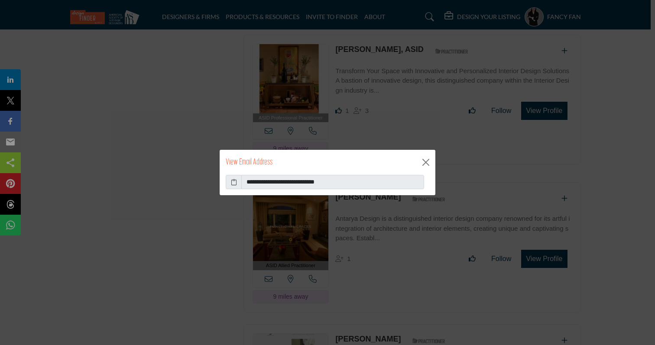
click at [235, 182] on icon at bounding box center [234, 182] width 6 height 9
click at [420, 161] on button "Close" at bounding box center [426, 162] width 13 height 13
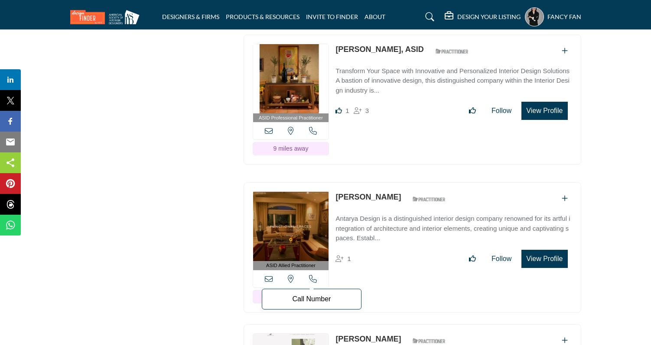
click at [315, 275] on icon at bounding box center [313, 279] width 8 height 8
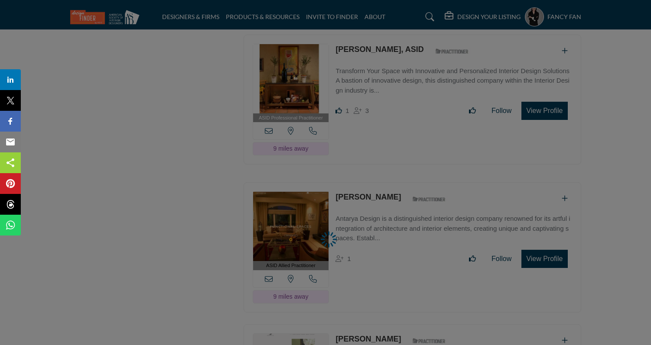
click at [296, 210] on div at bounding box center [325, 172] width 651 height 345
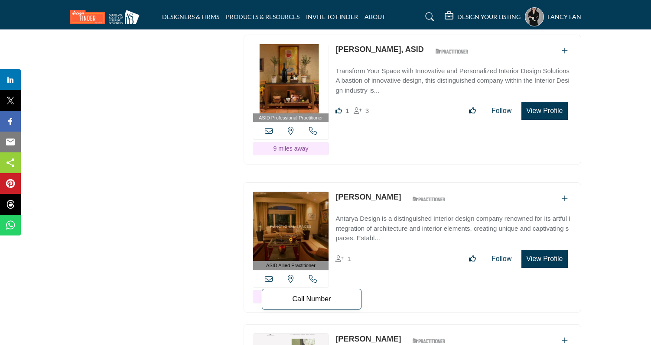
click at [311, 275] on icon at bounding box center [313, 279] width 8 height 8
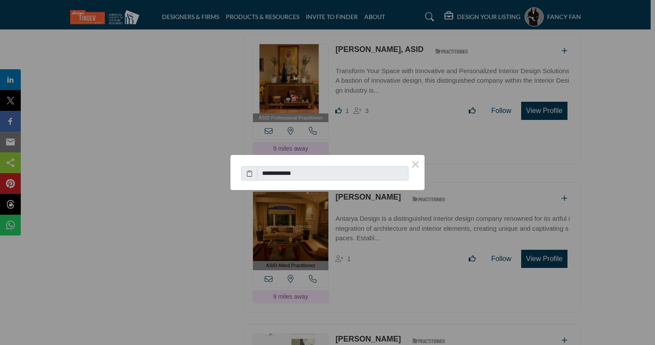
click at [247, 176] on icon at bounding box center [250, 173] width 6 height 9
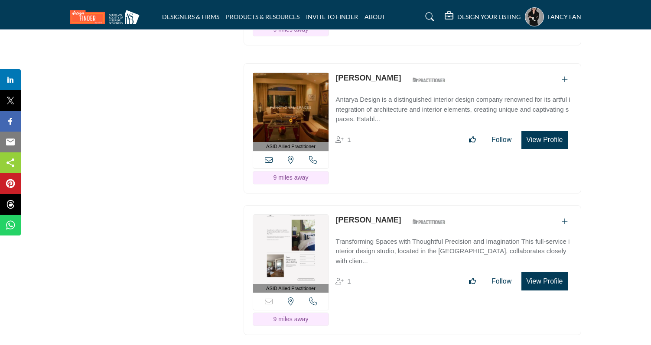
scroll to position [3210, 0]
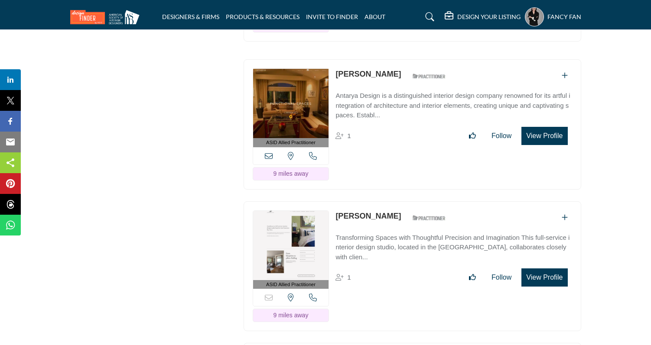
drag, startPoint x: 332, startPoint y: 206, endPoint x: 391, endPoint y: 203, distance: 58.6
click at [391, 203] on div "ASID Allied Practitioner ASID Allied Practitioners have successfully completed …" at bounding box center [413, 267] width 338 height 130
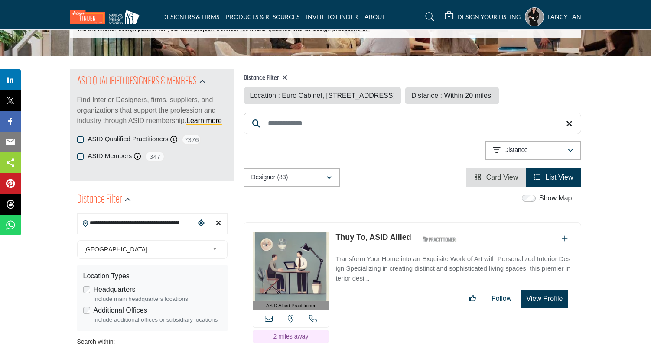
scroll to position [0, 0]
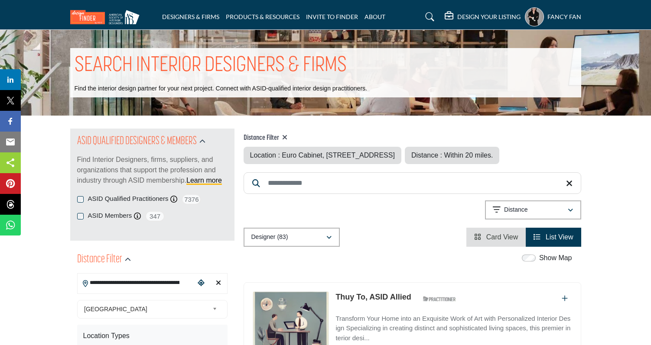
click at [504, 234] on span "Card View" at bounding box center [502, 237] width 32 height 7
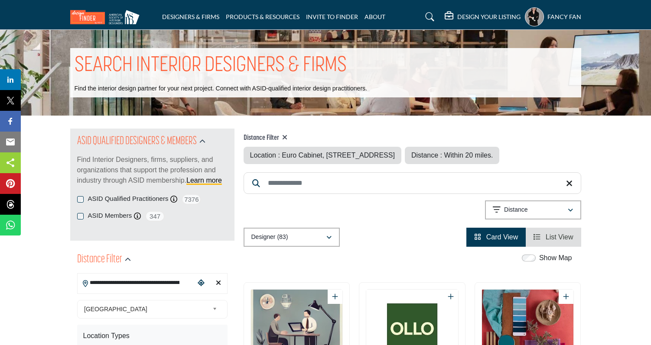
click at [553, 239] on span "List View" at bounding box center [560, 237] width 28 height 7
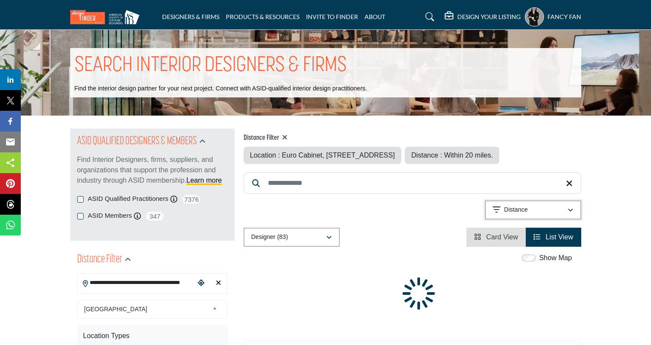
click at [547, 211] on div "Distance" at bounding box center [530, 210] width 75 height 10
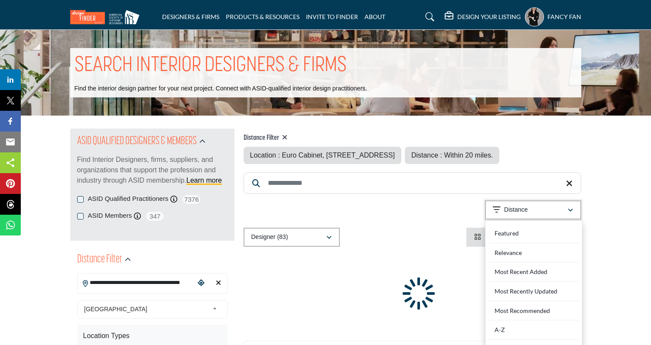
click at [547, 211] on div "Distance" at bounding box center [530, 210] width 75 height 10
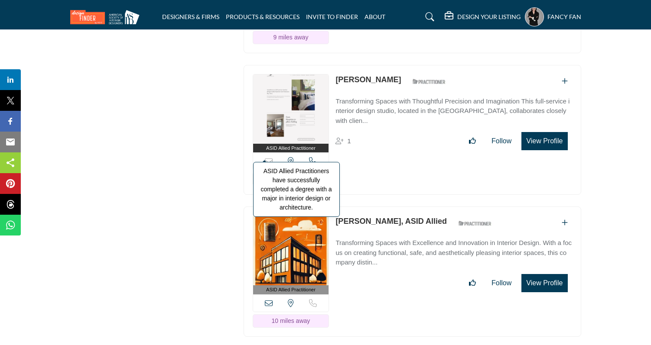
scroll to position [3354, 0]
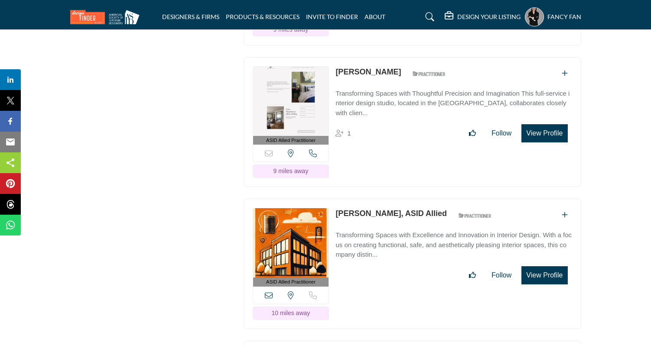
drag, startPoint x: 333, startPoint y: 204, endPoint x: 381, endPoint y: 202, distance: 48.1
click at [381, 202] on div "ASID Allied Practitioner ASID Allied Practitioners have successfully completed …" at bounding box center [413, 264] width 338 height 130
click at [311, 150] on icon at bounding box center [313, 154] width 8 height 8
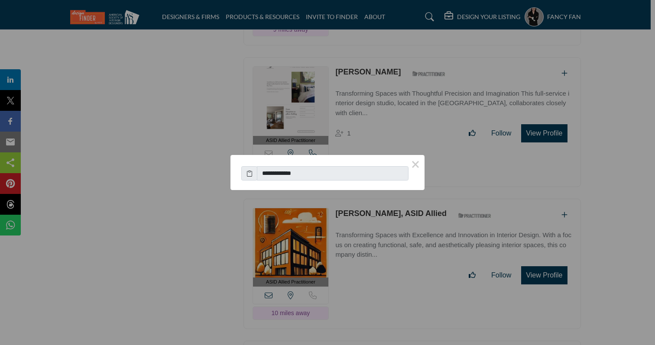
click at [251, 174] on icon at bounding box center [250, 173] width 6 height 9
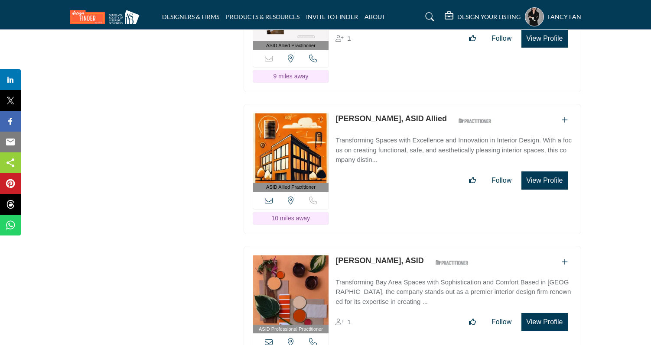
scroll to position [3451, 0]
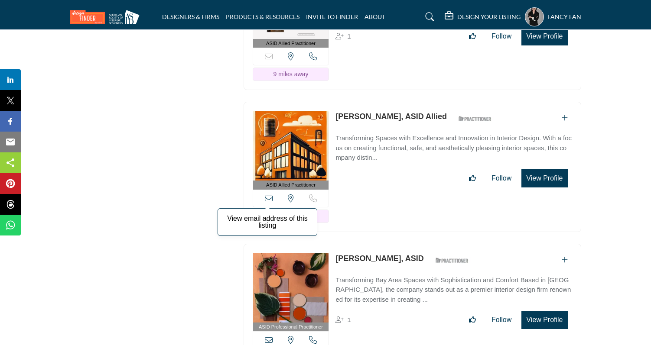
click at [270, 195] on icon at bounding box center [269, 199] width 8 height 8
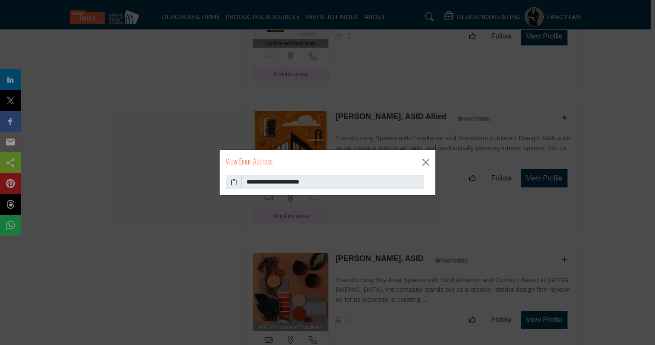
click at [236, 181] on icon at bounding box center [234, 182] width 6 height 9
click at [421, 160] on button "Close" at bounding box center [426, 162] width 13 height 13
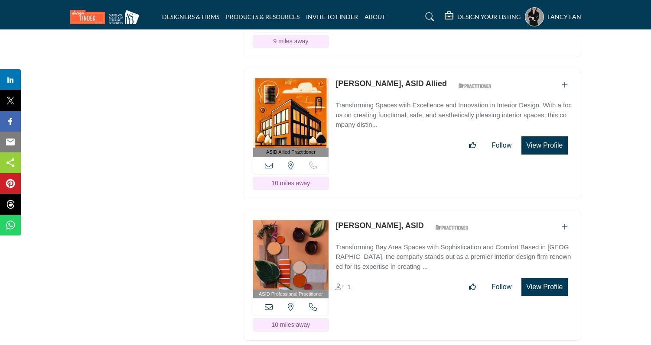
scroll to position [3502, 0]
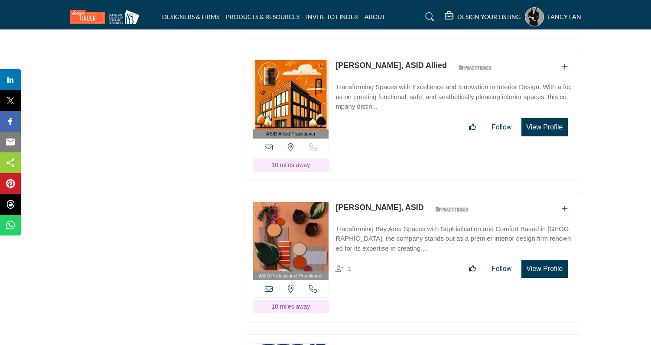
drag, startPoint x: 332, startPoint y: 196, endPoint x: 393, endPoint y: 192, distance: 61.3
click at [394, 193] on div "ASID Professional Practitioner ASID Professional Practitioners have successfull…" at bounding box center [413, 258] width 338 height 130
drag, startPoint x: 333, startPoint y: 195, endPoint x: 392, endPoint y: 192, distance: 59.1
click at [392, 193] on div "ASID Professional Practitioner ASID Professional Practitioners have successfull…" at bounding box center [413, 258] width 338 height 130
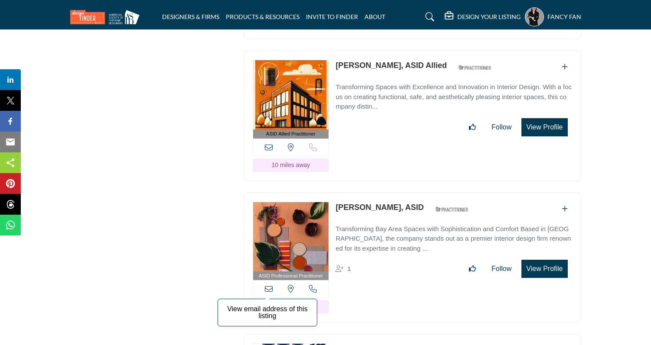
click at [265, 285] on icon at bounding box center [269, 289] width 8 height 8
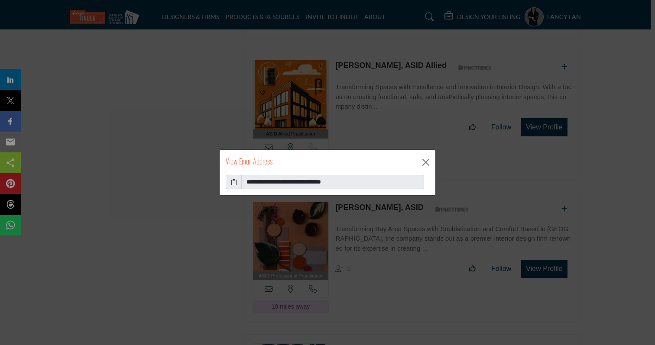
click at [235, 184] on icon at bounding box center [234, 182] width 6 height 9
click at [428, 161] on button "Close" at bounding box center [426, 162] width 13 height 13
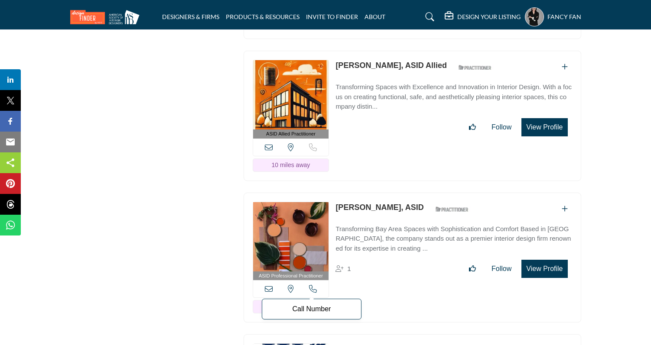
click at [312, 285] on icon at bounding box center [313, 289] width 8 height 8
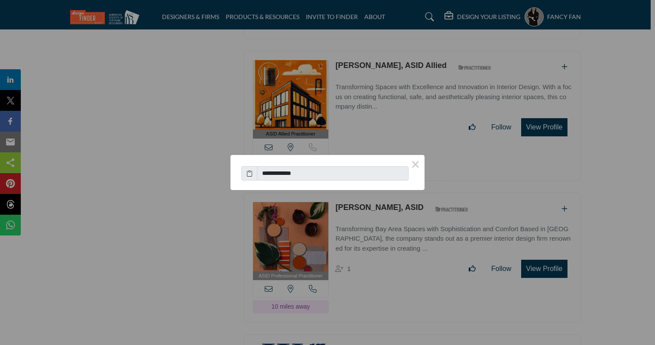
click at [248, 172] on icon at bounding box center [250, 173] width 6 height 9
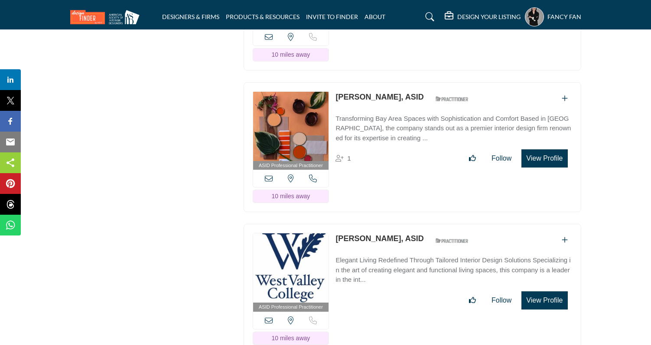
scroll to position [3614, 0]
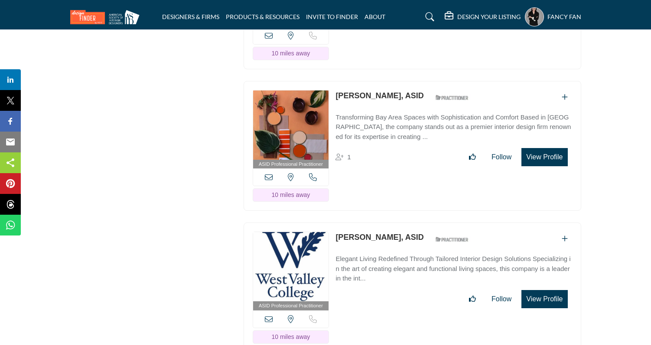
drag, startPoint x: 333, startPoint y: 227, endPoint x: 402, endPoint y: 222, distance: 69.0
click at [402, 223] on div "ASID Professional Practitioner ASID Professional Practitioners have successfull…" at bounding box center [413, 288] width 338 height 130
drag, startPoint x: 335, startPoint y: 226, endPoint x: 406, endPoint y: 224, distance: 71.1
click at [406, 224] on div "ASID Professional Practitioner ASID Professional Practitioners have successfull…" at bounding box center [413, 288] width 338 height 130
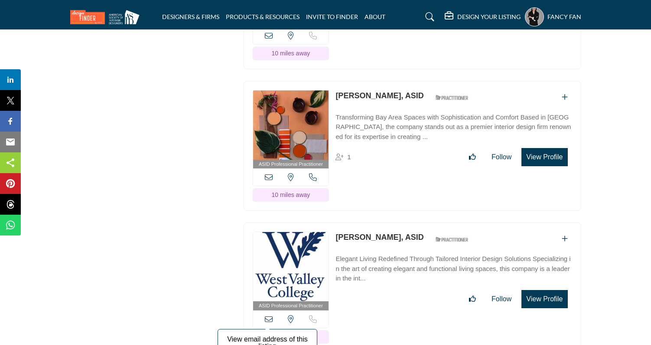
click at [270, 316] on icon at bounding box center [269, 320] width 8 height 8
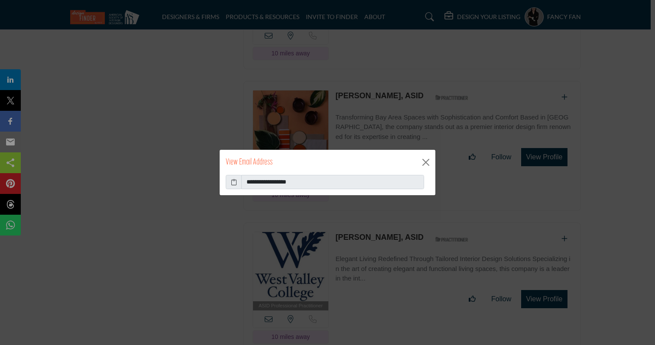
click at [236, 185] on icon at bounding box center [234, 182] width 6 height 9
click at [426, 164] on button "Close" at bounding box center [426, 162] width 13 height 13
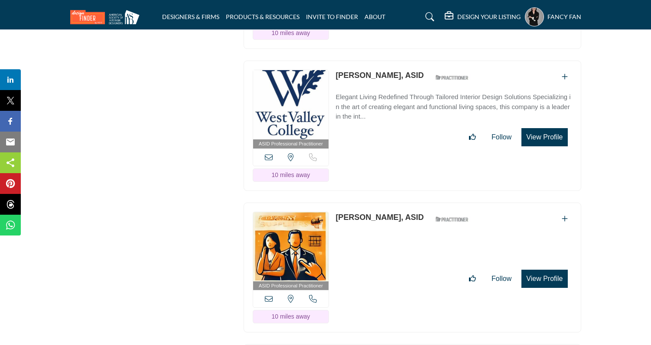
scroll to position [3778, 0]
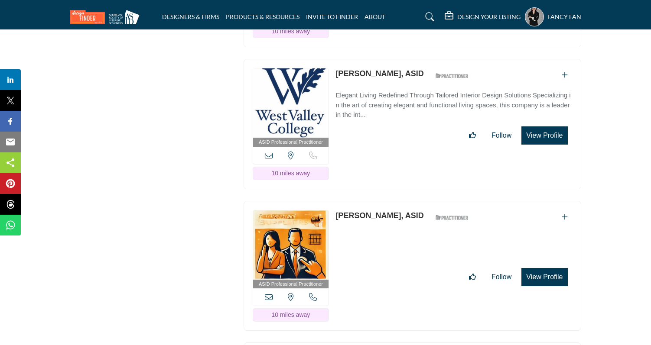
drag, startPoint x: 331, startPoint y: 205, endPoint x: 375, endPoint y: 204, distance: 44.2
click at [375, 204] on div "ASID Professional Practitioner ASID Professional Practitioners have successfull…" at bounding box center [413, 266] width 338 height 130
drag, startPoint x: 334, startPoint y: 203, endPoint x: 380, endPoint y: 201, distance: 46.0
click at [380, 201] on div "ASID Professional Practitioner ASID Professional Practitioners have successfull…" at bounding box center [413, 266] width 338 height 130
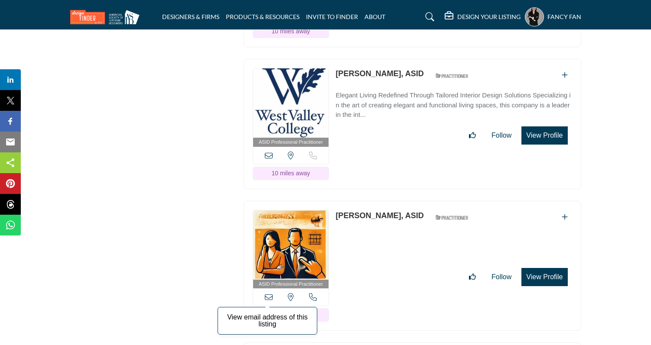
click at [269, 293] on icon at bounding box center [269, 297] width 8 height 8
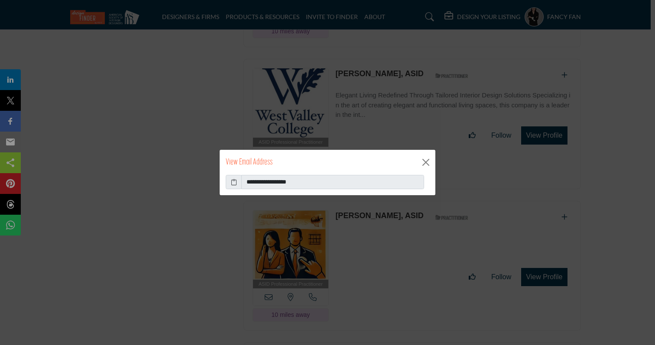
click at [236, 183] on icon at bounding box center [234, 182] width 6 height 9
click at [424, 163] on button "Close" at bounding box center [426, 162] width 13 height 13
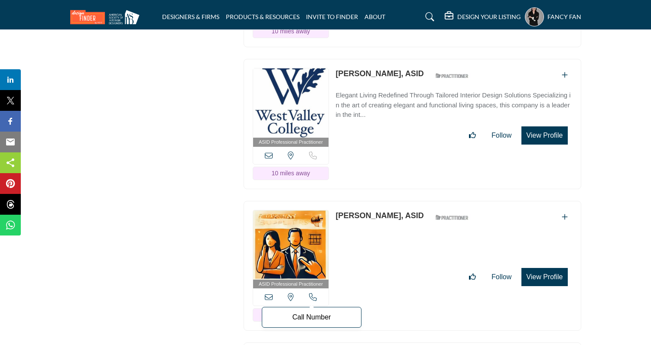
click at [313, 293] on icon at bounding box center [313, 297] width 8 height 8
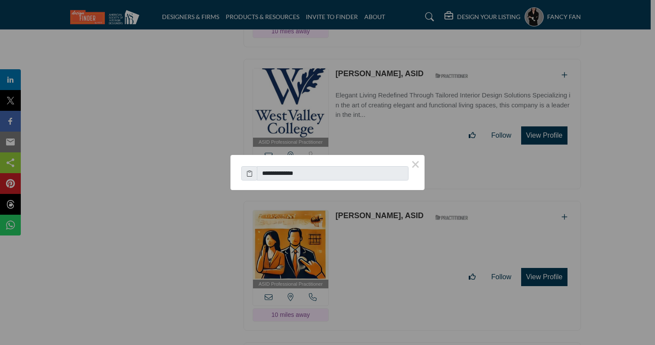
click at [249, 173] on icon at bounding box center [250, 173] width 6 height 9
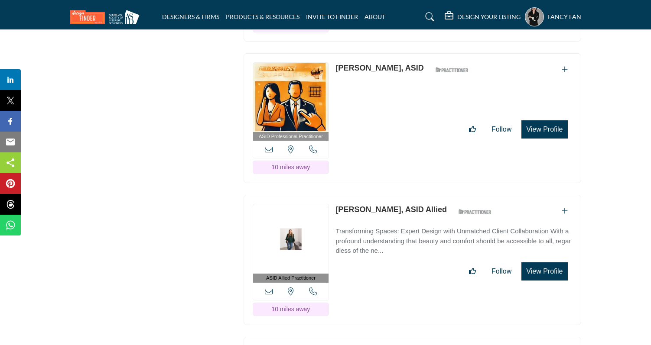
scroll to position [3948, 0]
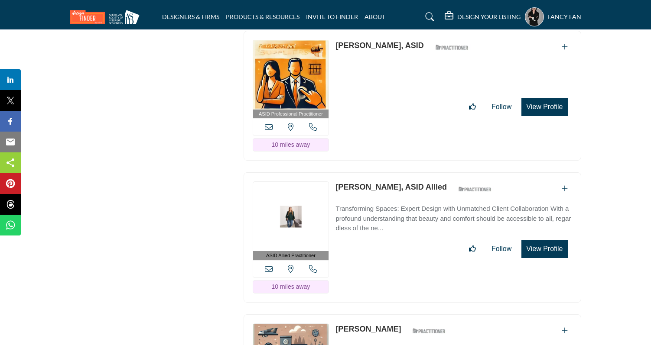
drag, startPoint x: 333, startPoint y: 174, endPoint x: 400, endPoint y: 172, distance: 67.6
click at [400, 172] on div "ASID Allied Practitioner ASID Allied Practitioners have successfully completed …" at bounding box center [413, 237] width 338 height 130
click at [270, 265] on icon at bounding box center [269, 269] width 8 height 8
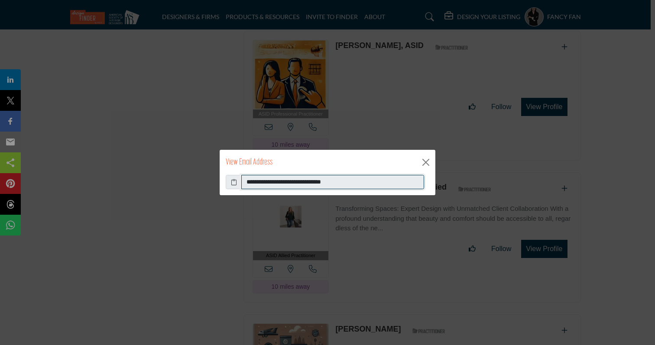
drag, startPoint x: 261, startPoint y: 180, endPoint x: 255, endPoint y: 180, distance: 6.5
click at [261, 180] on input "**********" at bounding box center [332, 182] width 183 height 15
click at [234, 182] on icon at bounding box center [234, 182] width 6 height 9
click at [422, 164] on button "Close" at bounding box center [426, 162] width 13 height 13
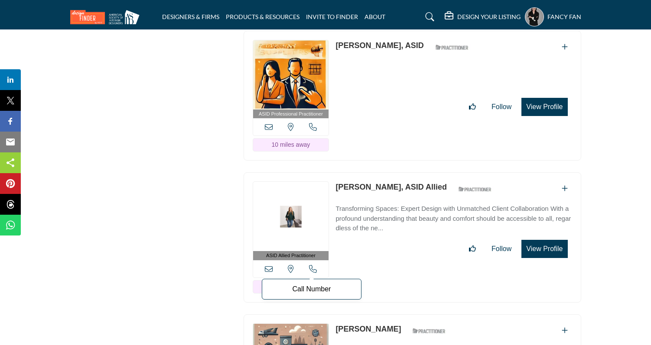
click at [314, 265] on icon at bounding box center [313, 269] width 8 height 8
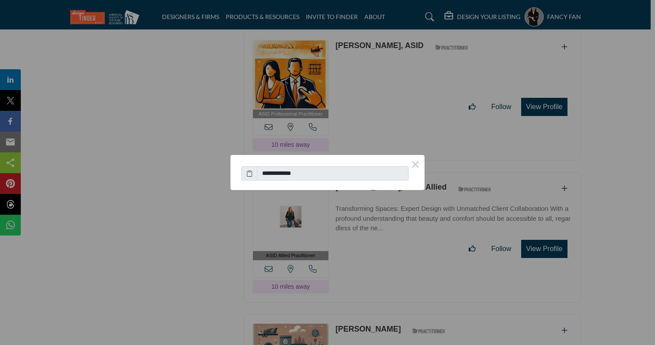
click at [250, 171] on icon at bounding box center [250, 173] width 6 height 9
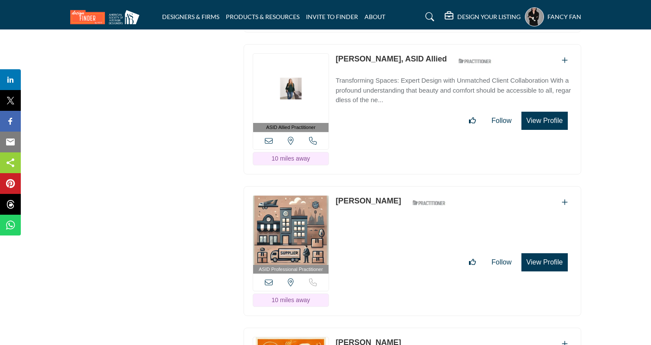
scroll to position [4079, 0]
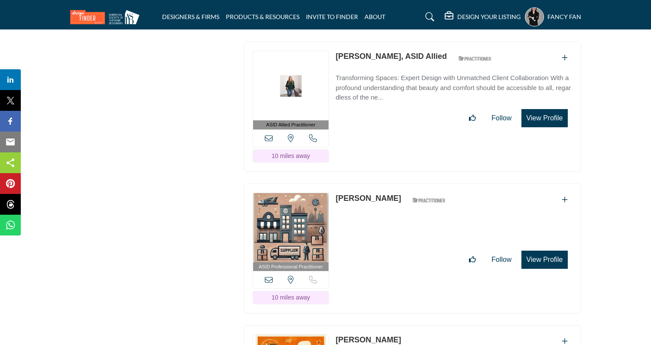
drag, startPoint x: 334, startPoint y: 185, endPoint x: 409, endPoint y: 184, distance: 74.5
click at [409, 184] on div "ASID Professional Practitioner ASID Professional Practitioners have successfull…" at bounding box center [413, 249] width 338 height 130
click at [270, 276] on icon at bounding box center [269, 280] width 8 height 8
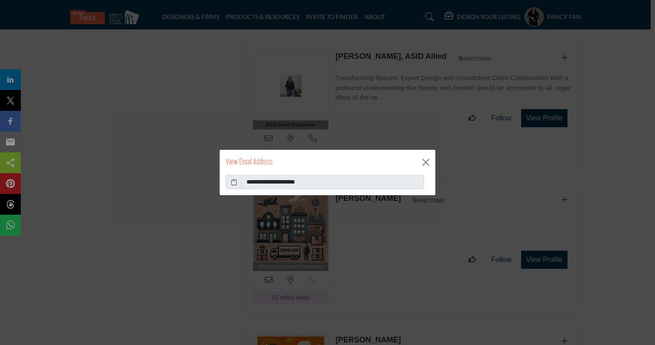
click at [233, 182] on icon at bounding box center [234, 182] width 6 height 9
click at [425, 161] on button "Close" at bounding box center [426, 162] width 13 height 13
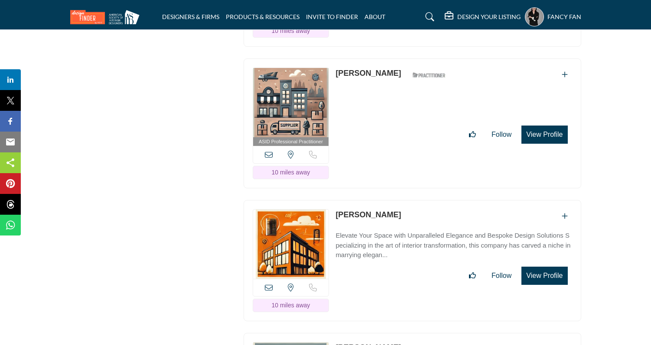
scroll to position [4205, 0]
drag, startPoint x: 332, startPoint y: 199, endPoint x: 406, endPoint y: 201, distance: 73.3
click at [406, 201] on div "View email address of this listing View the location of this listing 10 miles a…" at bounding box center [413, 260] width 338 height 121
click at [264, 279] on div "View email address of this listing View the location of this listing" at bounding box center [291, 287] width 76 height 17
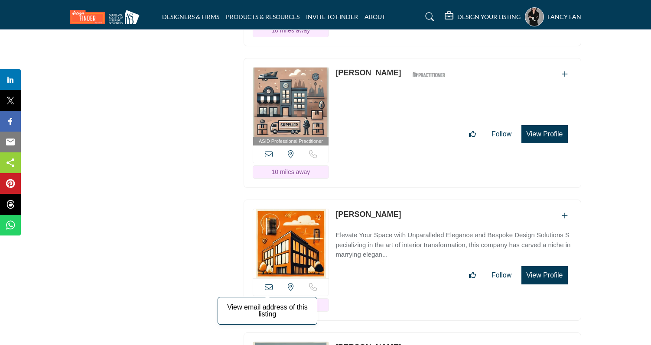
click at [270, 283] on icon at bounding box center [269, 287] width 8 height 8
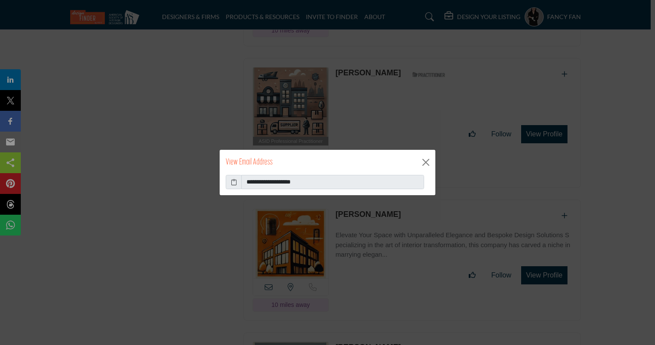
click at [236, 183] on icon at bounding box center [234, 182] width 6 height 9
click at [427, 159] on button "Close" at bounding box center [426, 162] width 13 height 13
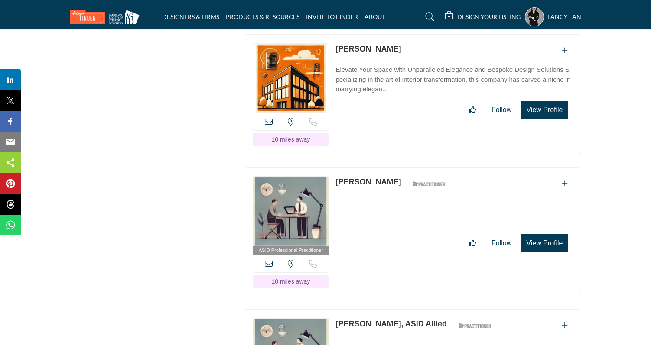
scroll to position [4393, 0]
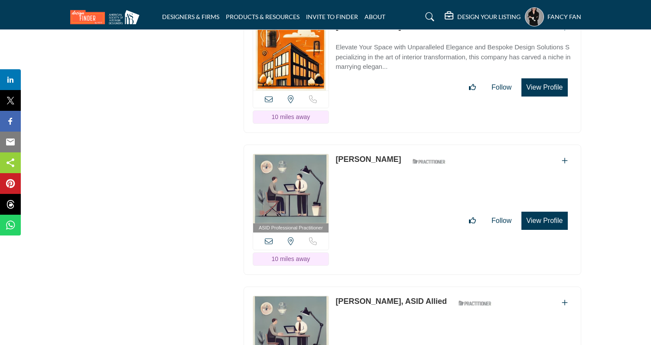
drag, startPoint x: 332, startPoint y: 146, endPoint x: 373, endPoint y: 146, distance: 41.2
click at [373, 146] on div "ASID Professional Practitioner ASID Professional Practitioners have successfull…" at bounding box center [413, 210] width 338 height 130
drag, startPoint x: 334, startPoint y: 145, endPoint x: 373, endPoint y: 145, distance: 38.6
click at [373, 145] on div "ASID Professional Practitioner ASID Professional Practitioners have successfull…" at bounding box center [413, 210] width 338 height 130
click at [271, 238] on icon at bounding box center [269, 242] width 8 height 8
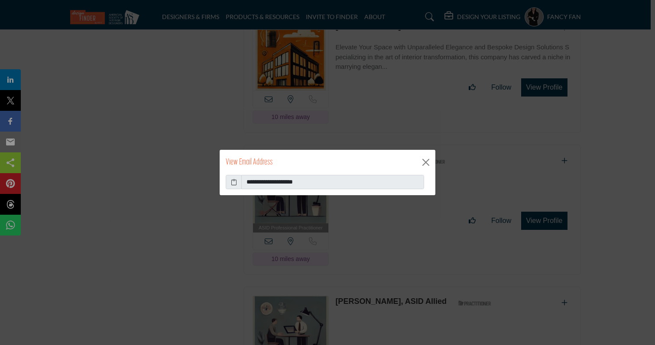
click at [236, 184] on icon at bounding box center [234, 182] width 6 height 9
click at [429, 161] on button "Close" at bounding box center [426, 162] width 13 height 13
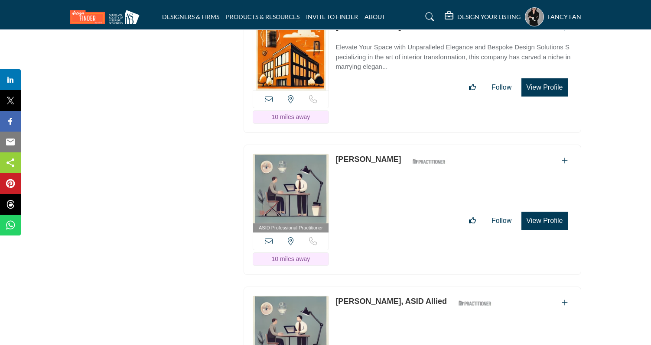
click at [191, 284] on div "ASID QUALIFIED DESIGNERS & MEMBERS Find Interior Designers, firms, suppliers, a…" at bounding box center [151, 344] width 173 height 9216
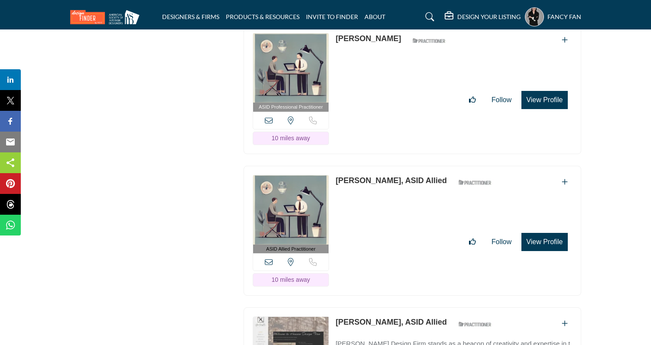
scroll to position [4513, 0]
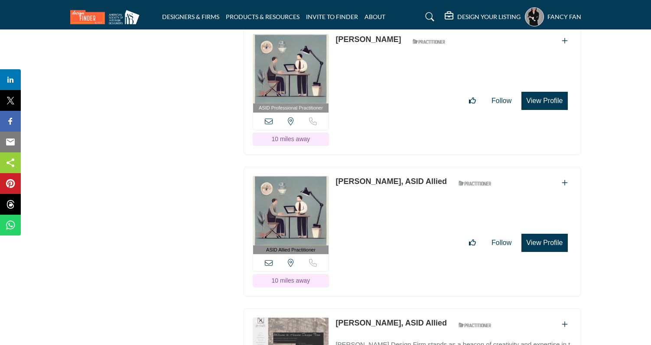
drag, startPoint x: 333, startPoint y: 166, endPoint x: 392, endPoint y: 166, distance: 59.4
click at [392, 167] on div "ASID Allied Practitioner ASID Allied Practitioners have successfully completed …" at bounding box center [413, 232] width 338 height 130
click at [265, 259] on icon at bounding box center [269, 263] width 8 height 8
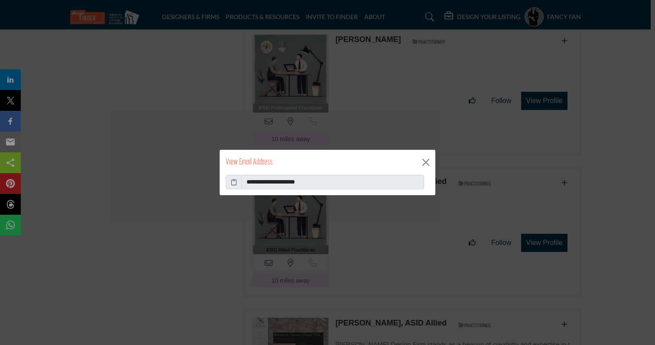
click at [234, 182] on icon at bounding box center [234, 182] width 6 height 9
click at [423, 158] on button "Close" at bounding box center [426, 162] width 13 height 13
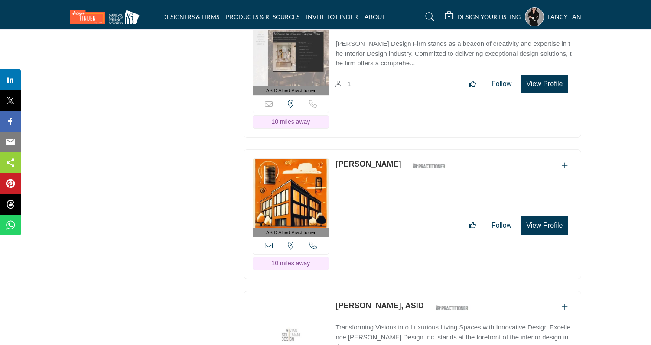
scroll to position [4814, 0]
drag, startPoint x: 333, startPoint y: 150, endPoint x: 384, endPoint y: 149, distance: 51.1
click at [384, 150] on div "ASID Allied Practitioner ASID Allied Practitioners have successfully completed …" at bounding box center [413, 215] width 338 height 130
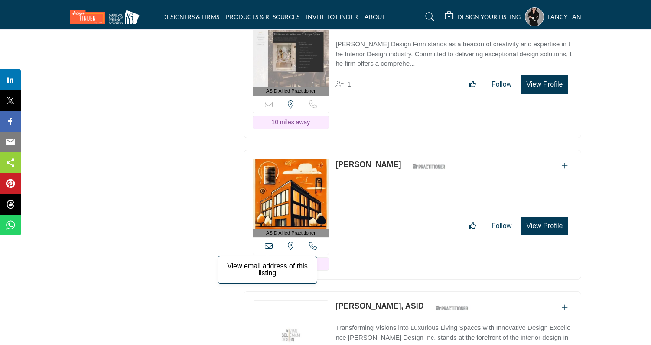
click at [268, 242] on icon at bounding box center [269, 246] width 8 height 8
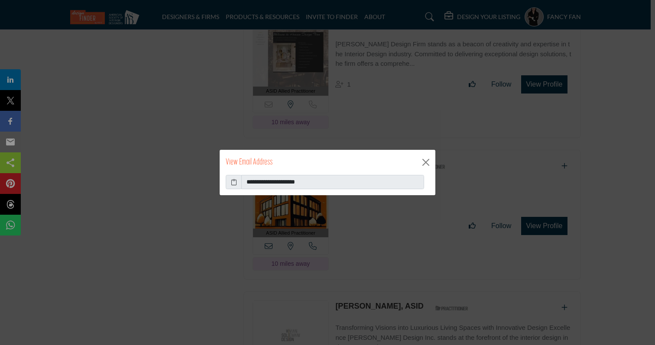
click at [231, 181] on icon at bounding box center [234, 182] width 6 height 9
click at [422, 163] on button "Close" at bounding box center [426, 162] width 13 height 13
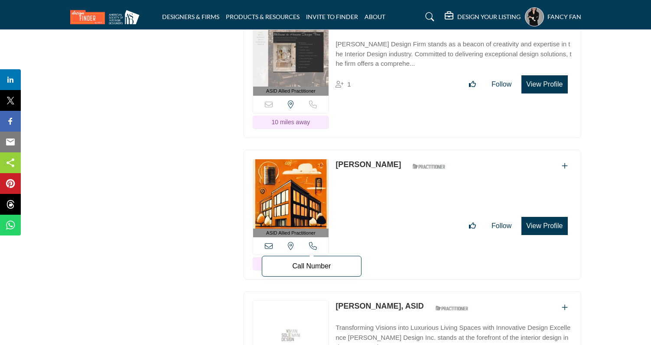
click at [311, 242] on icon at bounding box center [313, 246] width 8 height 8
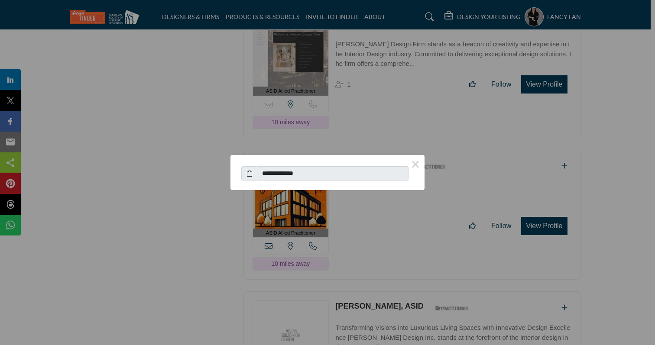
click at [251, 172] on icon at bounding box center [250, 173] width 6 height 9
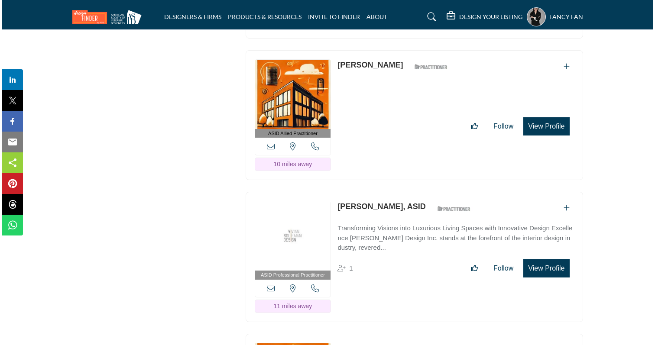
scroll to position [4957, 0]
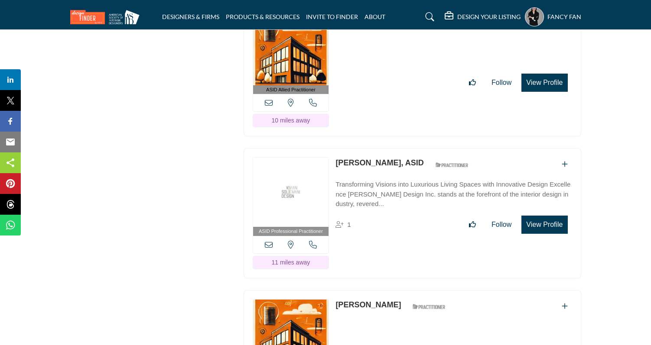
drag, startPoint x: 332, startPoint y: 150, endPoint x: 395, endPoint y: 141, distance: 63.4
click at [395, 148] on div "ASID Professional Practitioner ASID Professional Practitioners have successfull…" at bounding box center [413, 213] width 338 height 130
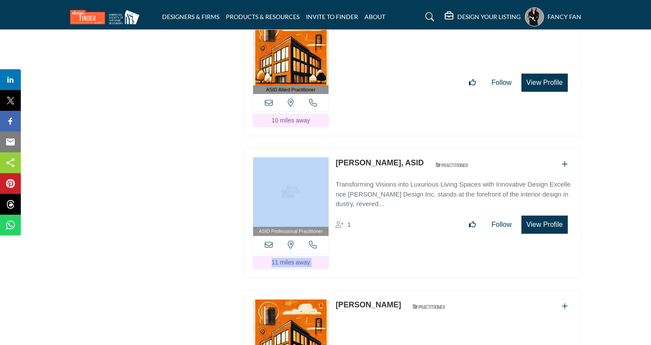
drag, startPoint x: 331, startPoint y: 149, endPoint x: 385, endPoint y: 141, distance: 54.7
click at [385, 148] on div "ASID Professional Practitioner ASID Professional Practitioners have successfull…" at bounding box center [413, 213] width 338 height 130
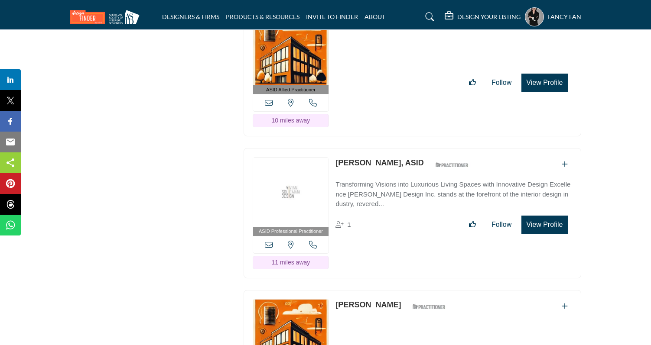
drag, startPoint x: 332, startPoint y: 147, endPoint x: 398, endPoint y: 146, distance: 66.8
click at [398, 148] on div "ASID Professional Practitioner ASID Professional Practitioners have successfull…" at bounding box center [413, 213] width 338 height 130
drag, startPoint x: 333, startPoint y: 145, endPoint x: 397, endPoint y: 144, distance: 63.7
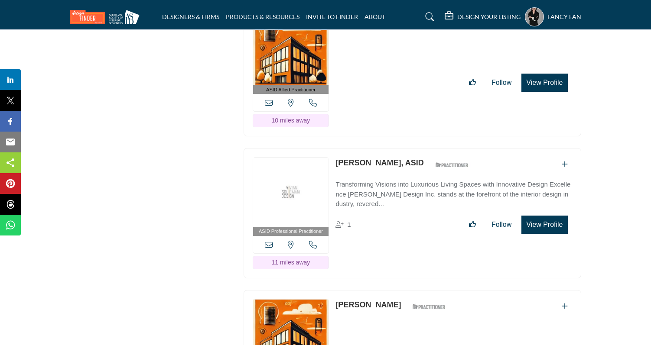
click at [397, 148] on div "ASID Professional Practitioner ASID Professional Practitioners have successfull…" at bounding box center [413, 213] width 338 height 130
click at [268, 241] on icon at bounding box center [269, 245] width 8 height 8
